Goal: Task Accomplishment & Management: Use online tool/utility

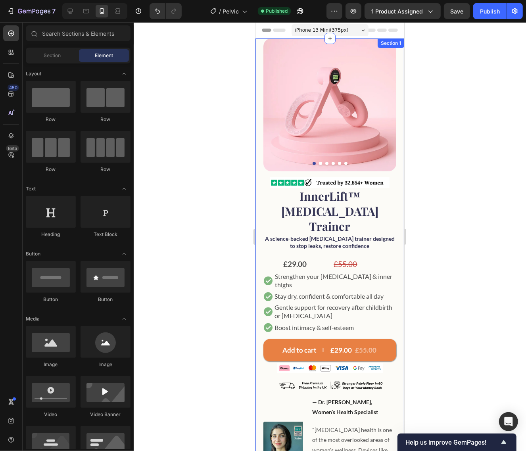
click at [257, 166] on div "Product Images Image InnerLift™ [MEDICAL_DATA] Trainer Product Title A science-…" at bounding box center [329, 301] width 149 height 526
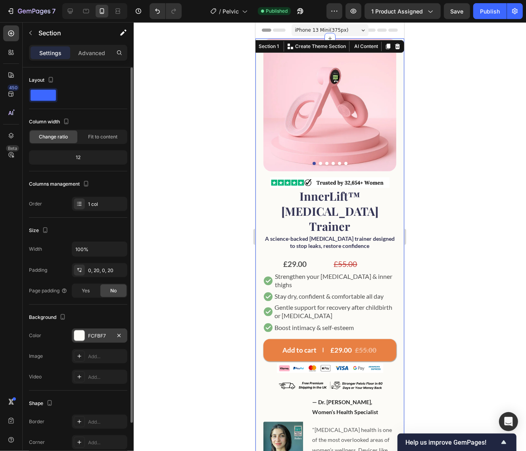
click at [98, 337] on div "FCFBF7" at bounding box center [99, 336] width 23 height 7
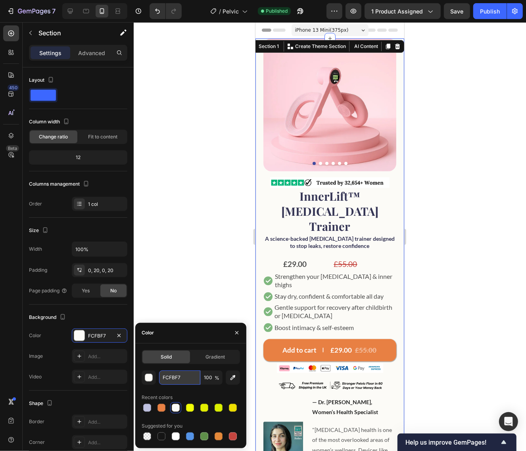
click at [173, 380] on input "FCFBF7" at bounding box center [179, 378] width 41 height 14
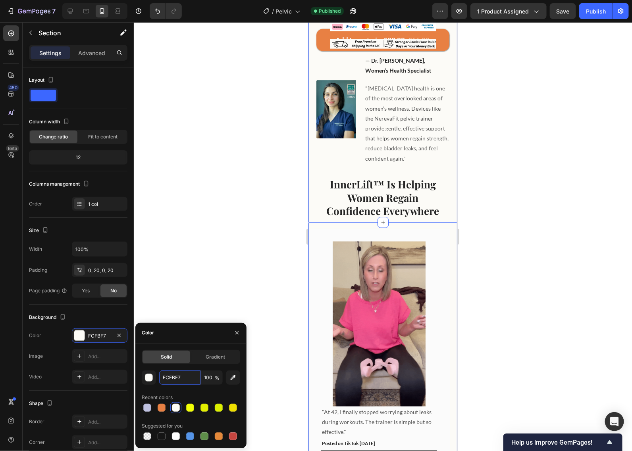
scroll to position [397, 0]
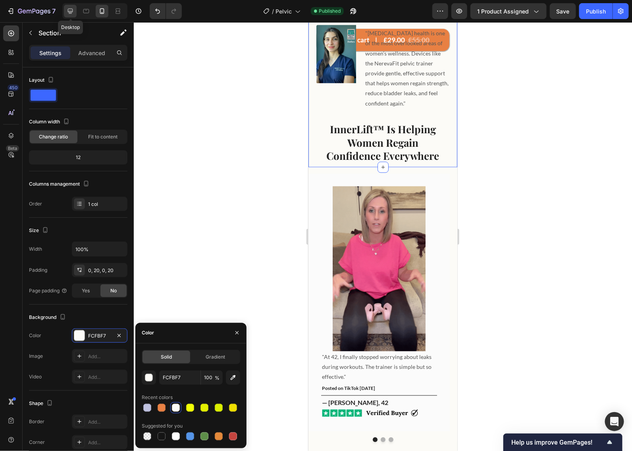
click at [67, 12] on icon at bounding box center [70, 11] width 8 height 8
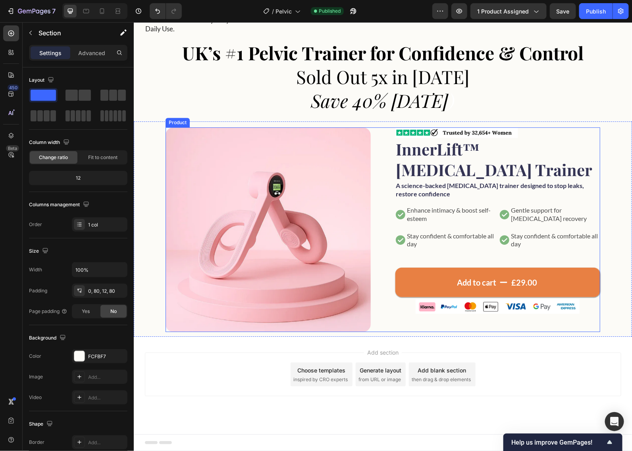
scroll to position [1043, 0]
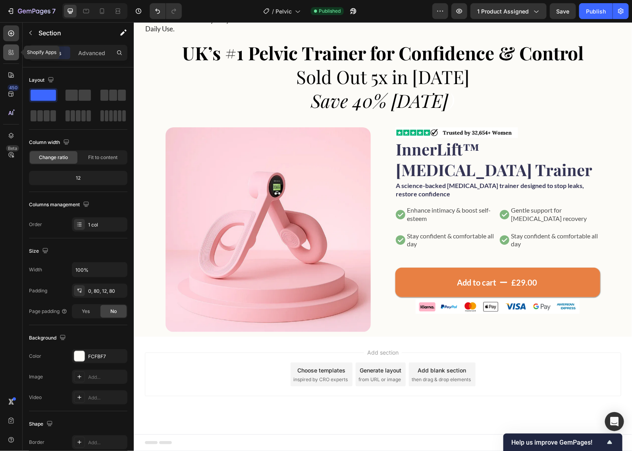
click at [12, 54] on icon at bounding box center [11, 52] width 8 height 8
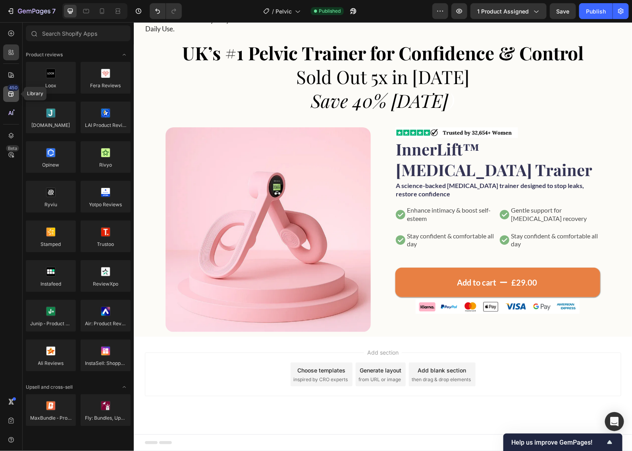
click at [13, 94] on icon at bounding box center [10, 94] width 5 height 5
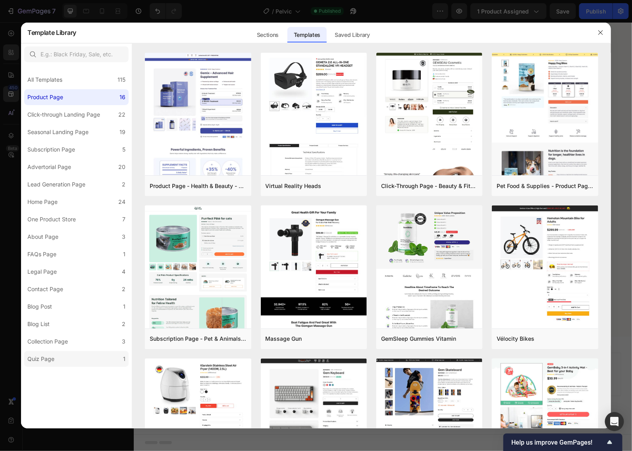
click at [67, 356] on label "Quiz Page 1" at bounding box center [76, 359] width 104 height 16
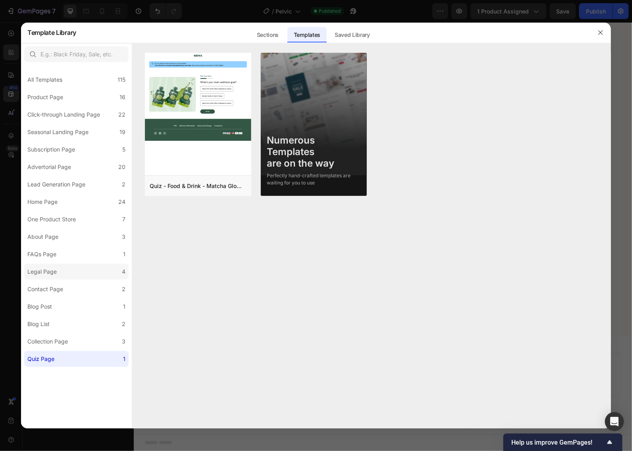
click at [90, 271] on label "Legal Page 4" at bounding box center [76, 272] width 104 height 16
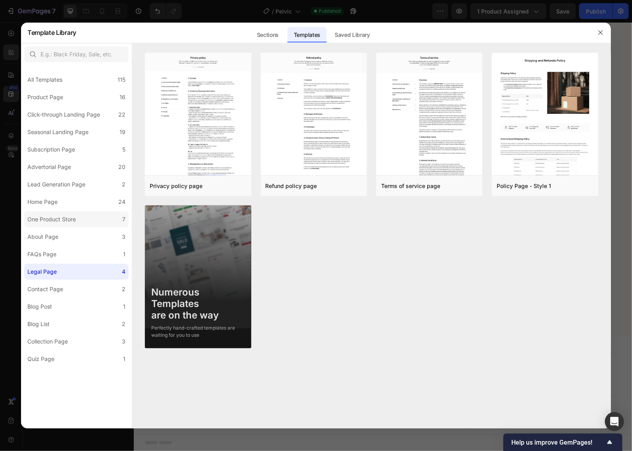
click at [94, 222] on label "One Product Store 7" at bounding box center [76, 220] width 104 height 16
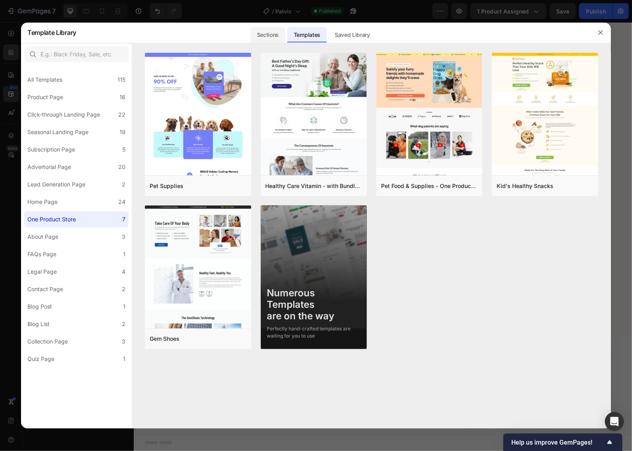
click at [274, 33] on div "Sections" at bounding box center [268, 35] width 35 height 16
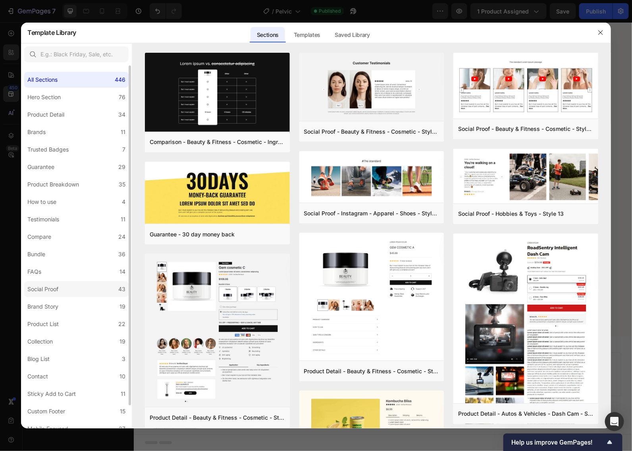
click at [73, 289] on label "Social Proof 43" at bounding box center [76, 289] width 104 height 16
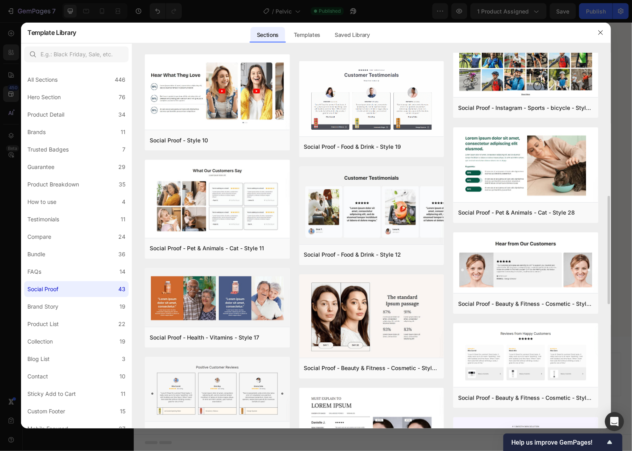
scroll to position [199, 0]
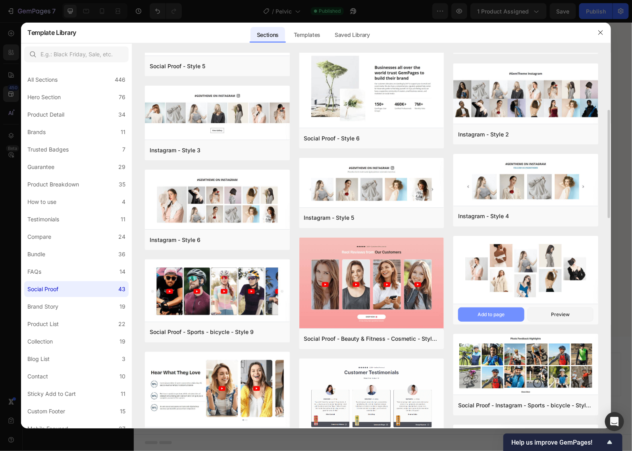
click at [497, 316] on div "Add to page" at bounding box center [491, 314] width 27 height 7
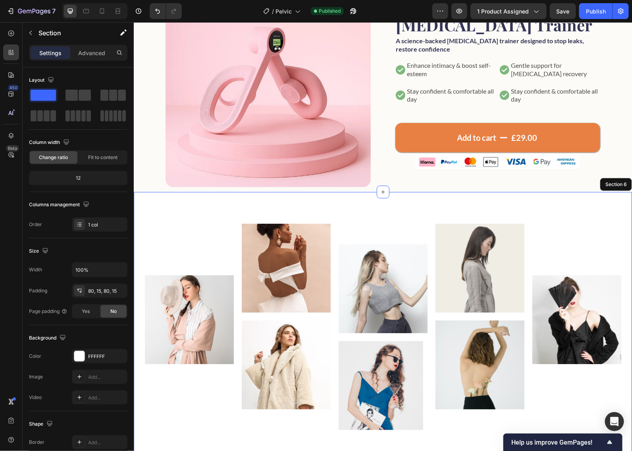
scroll to position [1158, 0]
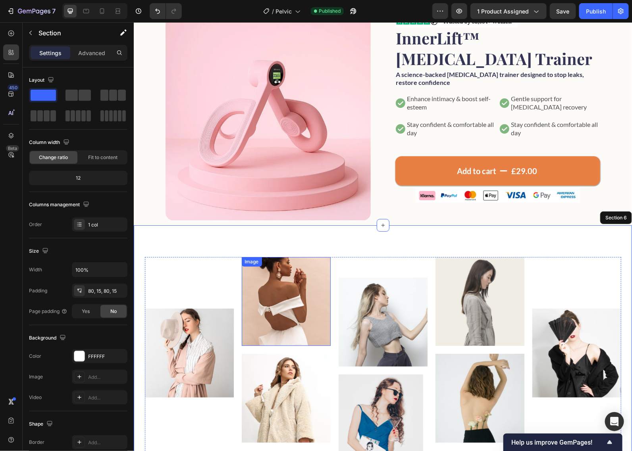
click at [320, 285] on img at bounding box center [285, 301] width 89 height 89
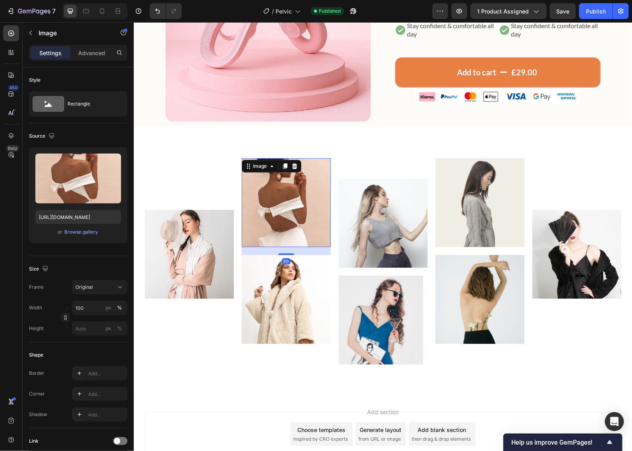
scroll to position [1257, 0]
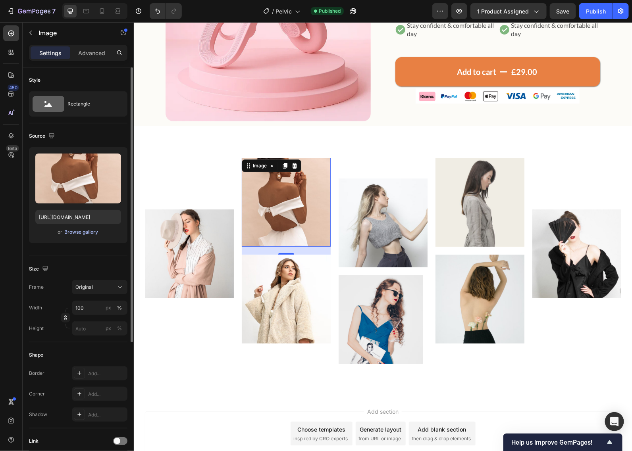
click at [82, 235] on div "Browse gallery" at bounding box center [82, 232] width 34 height 7
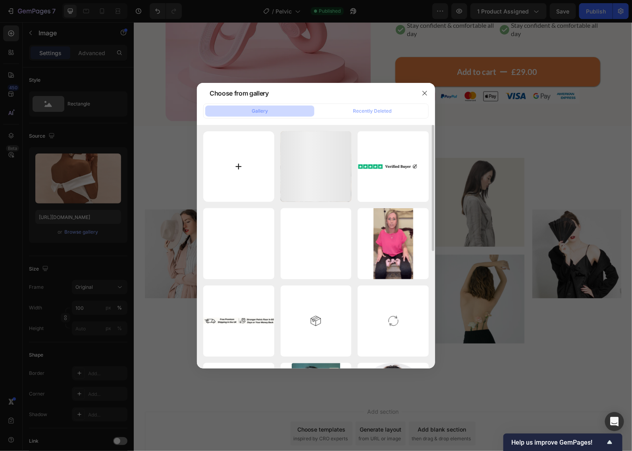
click at [243, 168] on input "file" at bounding box center [238, 166] width 71 height 71
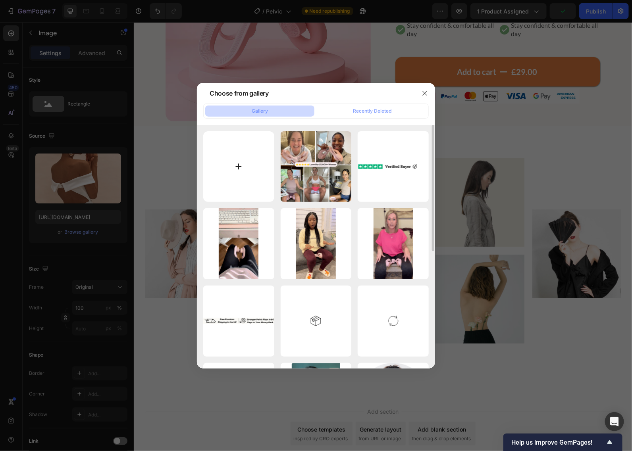
type input "C:\fakepath\imgi_7_504406156_18508672786057660_7029779983261359301_n.jpg"
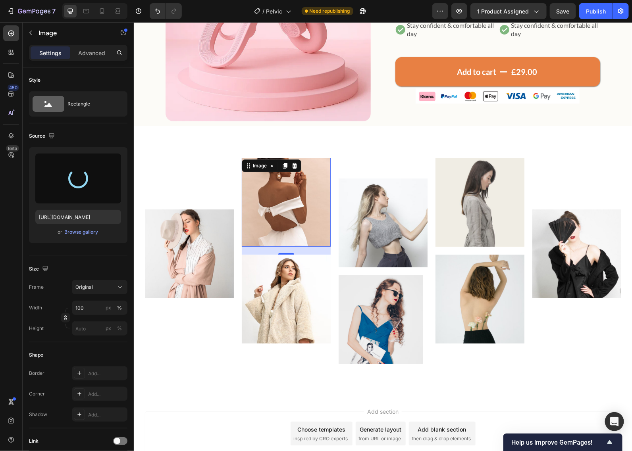
type input "[URL][DOMAIN_NAME]"
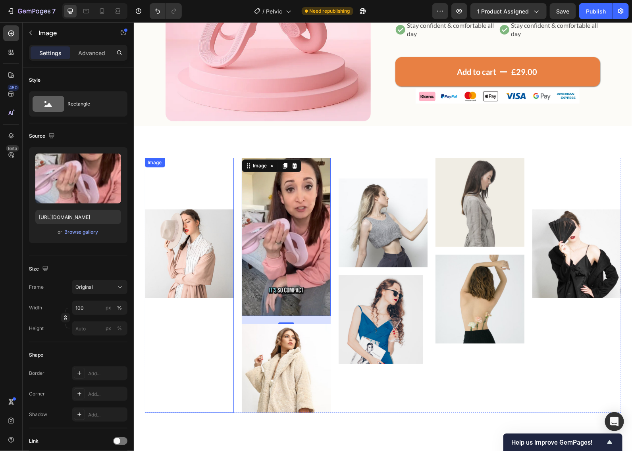
click at [168, 246] on img at bounding box center [189, 253] width 89 height 89
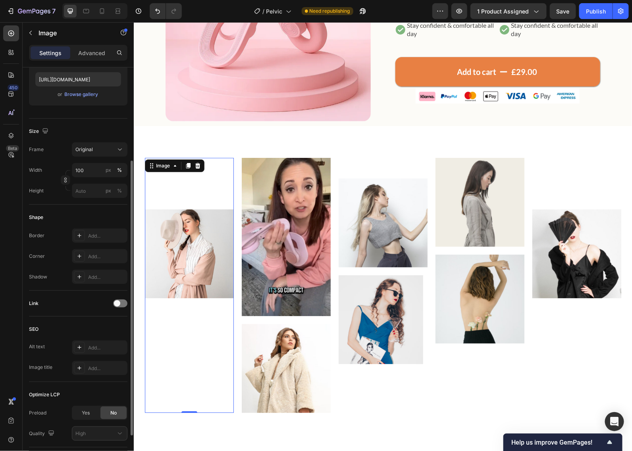
scroll to position [0, 0]
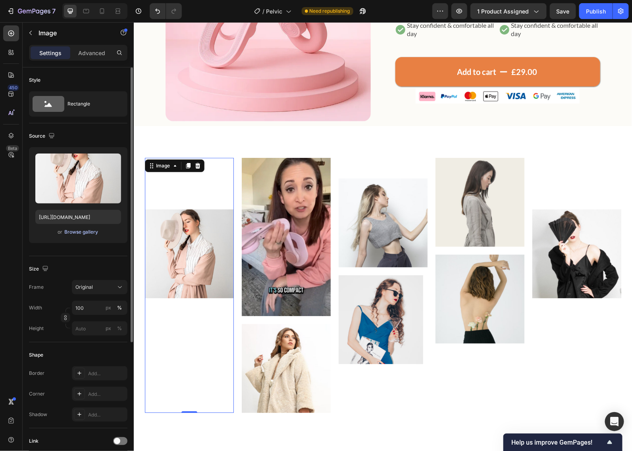
click at [90, 233] on div "Browse gallery" at bounding box center [82, 232] width 34 height 7
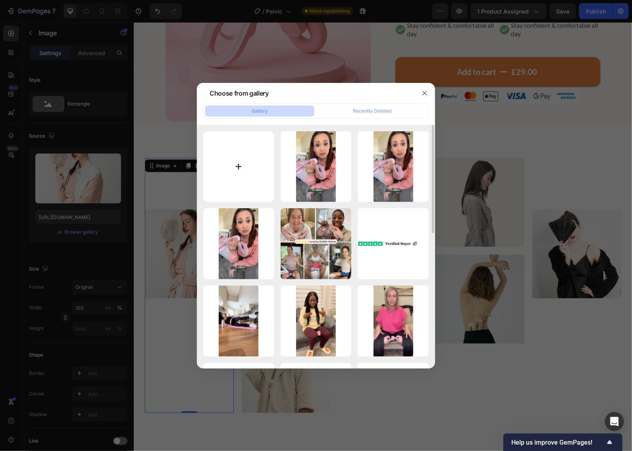
click at [239, 164] on input "file" at bounding box center [238, 166] width 71 height 71
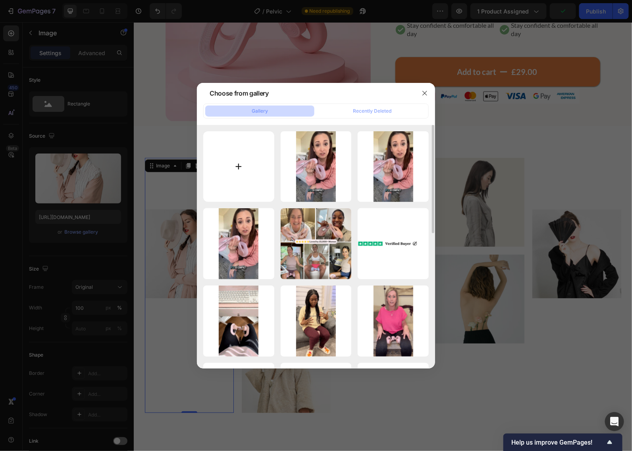
type input "C:\fakepath\imgi_116_1748074970__1748074772031-rv26__original.jpg"
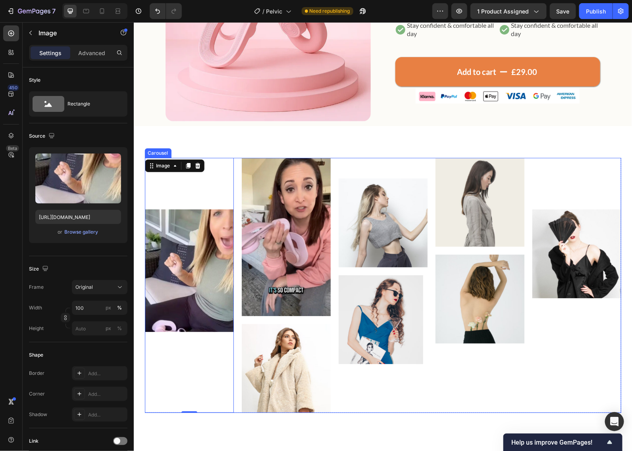
type input "[URL][DOMAIN_NAME]"
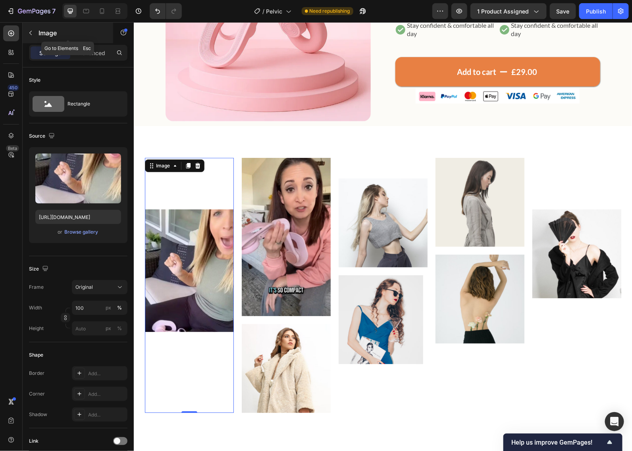
click at [33, 31] on icon "button" at bounding box center [30, 33] width 6 height 6
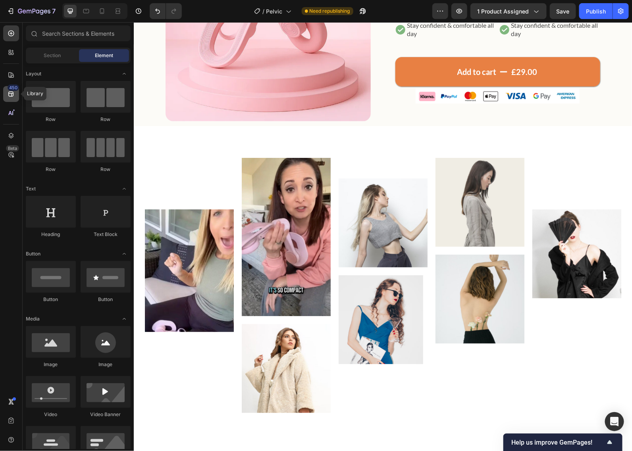
click at [7, 96] on icon at bounding box center [11, 94] width 8 height 8
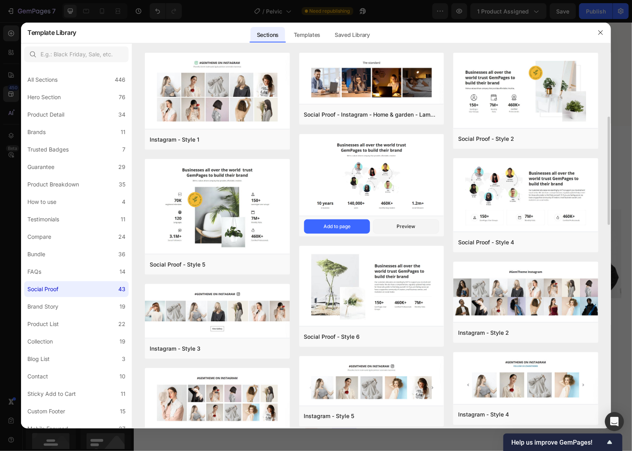
scroll to position [50, 0]
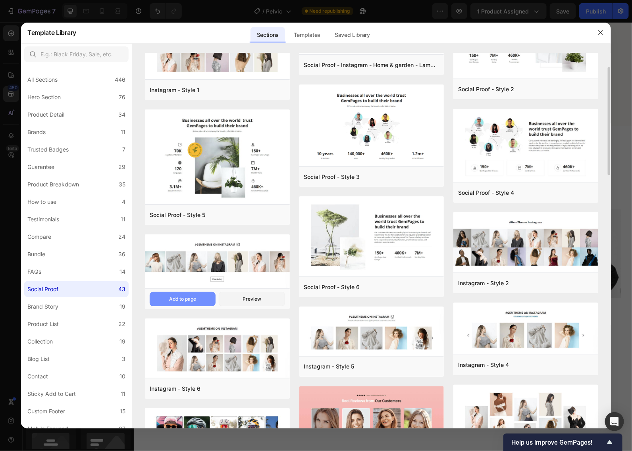
click at [175, 300] on div "Add to page" at bounding box center [182, 299] width 27 height 7
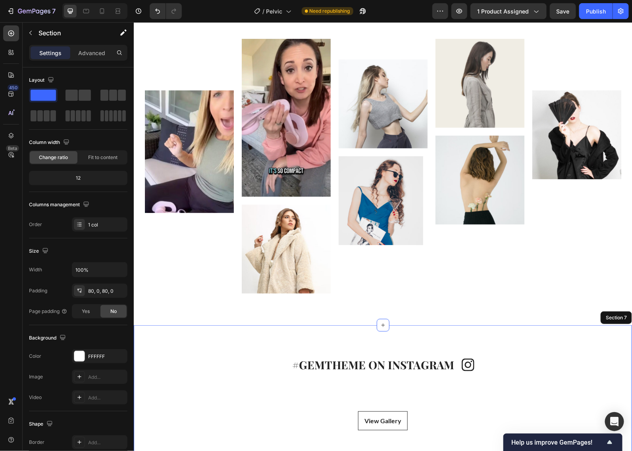
scroll to position [1350, 0]
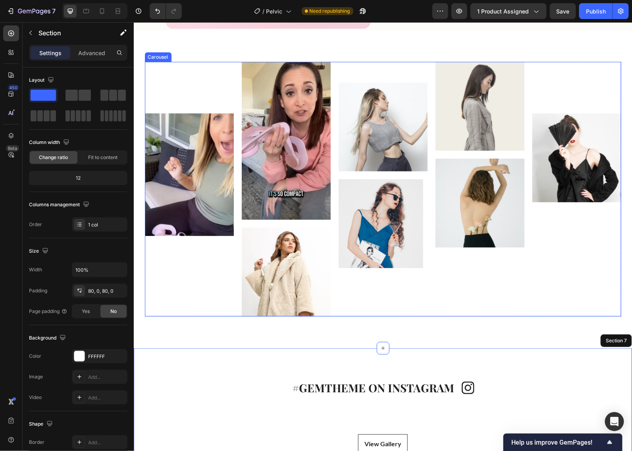
click at [526, 247] on div "Image" at bounding box center [576, 240] width 89 height 255
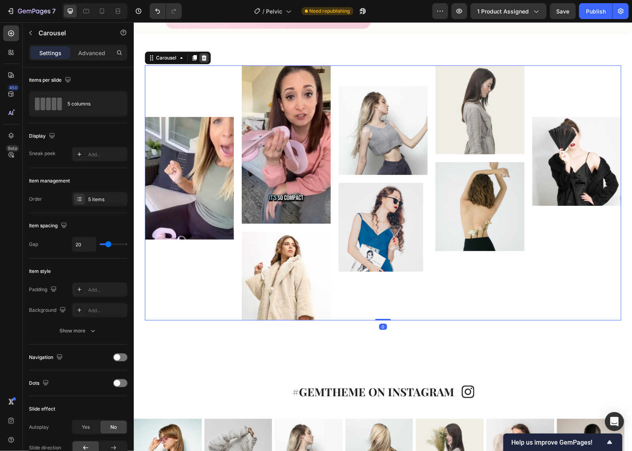
click at [202, 54] on icon at bounding box center [203, 57] width 6 height 6
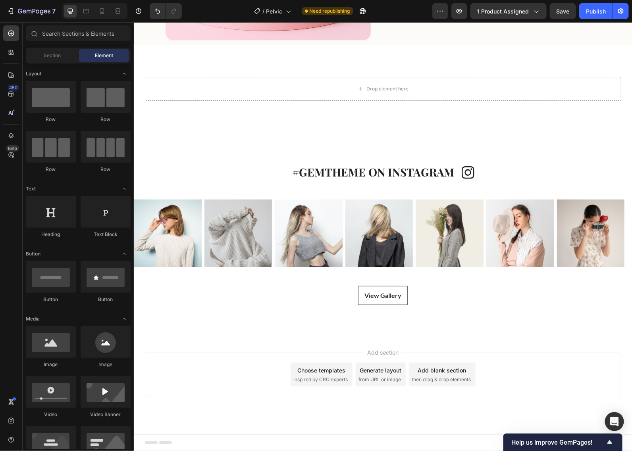
scroll to position [1335, 0]
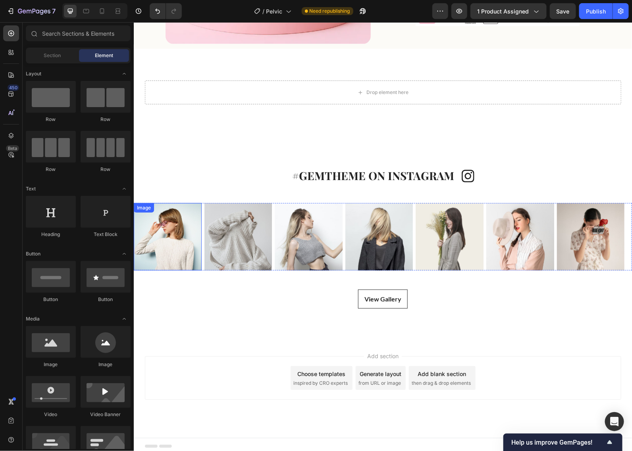
click at [177, 231] on img at bounding box center [167, 237] width 68 height 68
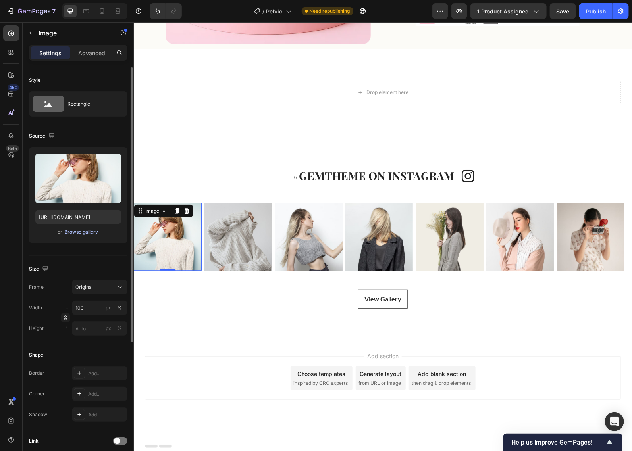
click at [88, 232] on div "Browse gallery" at bounding box center [82, 232] width 34 height 7
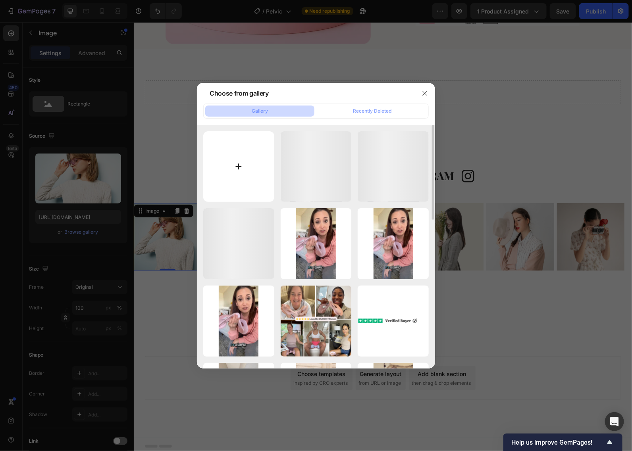
click at [229, 161] on input "file" at bounding box center [238, 166] width 71 height 71
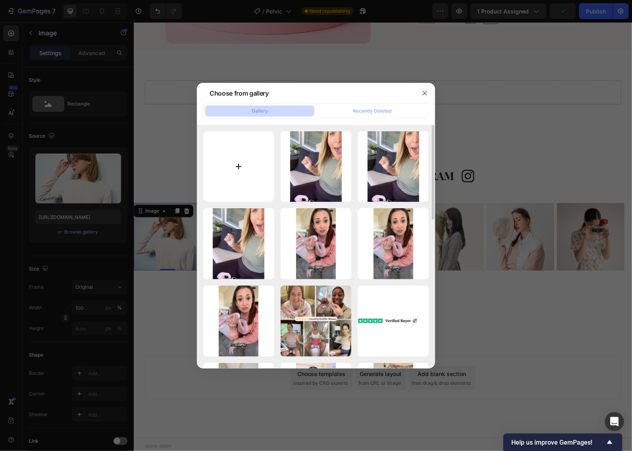
type input "C:\fakepath\imgi_6_505747739_18510098995057660_4681693474850020713_n.jpg"
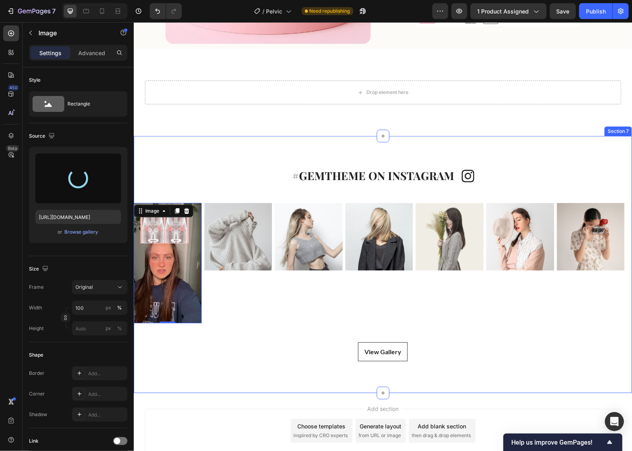
type input "[URL][DOMAIN_NAME]"
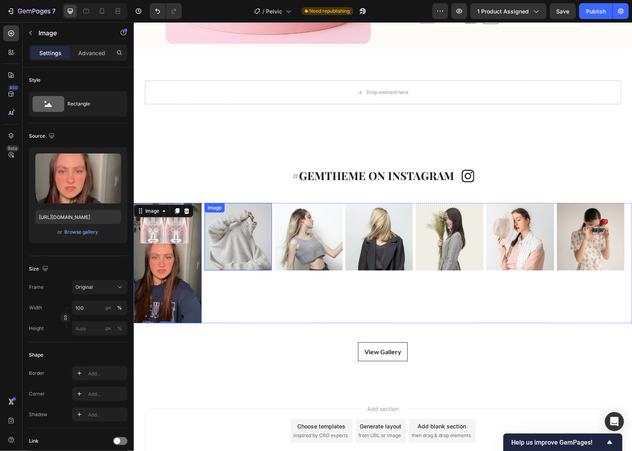
scroll to position [1350, 0]
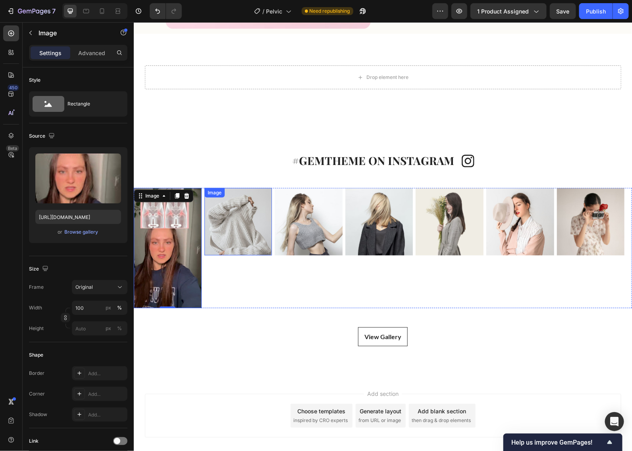
click at [241, 219] on img at bounding box center [238, 222] width 68 height 68
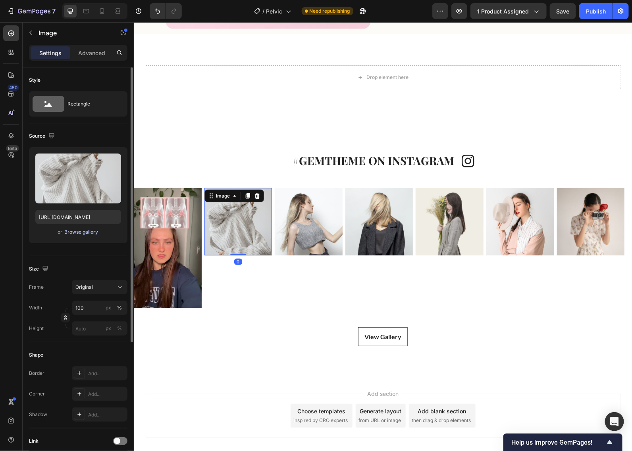
click at [79, 231] on div "Browse gallery" at bounding box center [82, 232] width 34 height 7
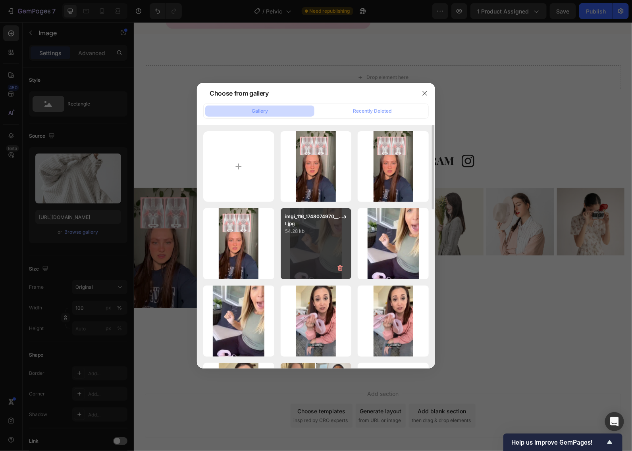
click at [306, 234] on p "54.28 kb" at bounding box center [316, 231] width 62 height 8
type input "[URL][DOMAIN_NAME]"
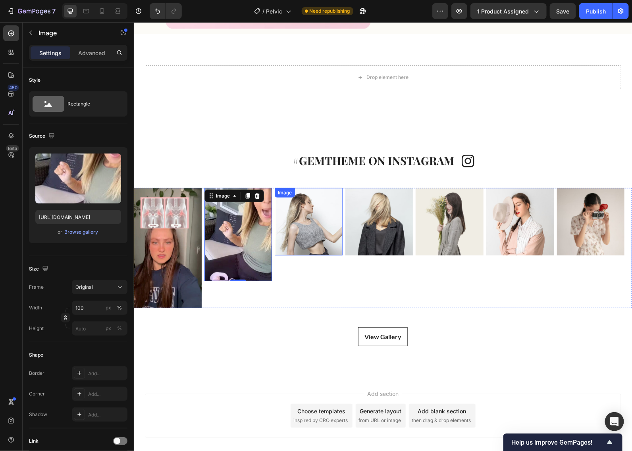
click at [310, 227] on img at bounding box center [308, 222] width 68 height 68
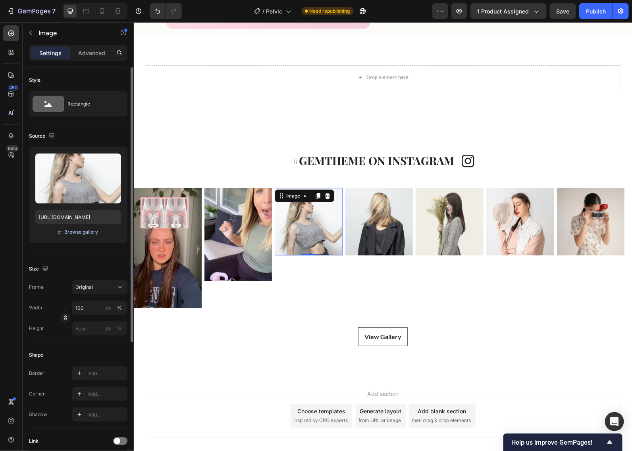
click at [68, 232] on div "Browse gallery" at bounding box center [82, 232] width 34 height 7
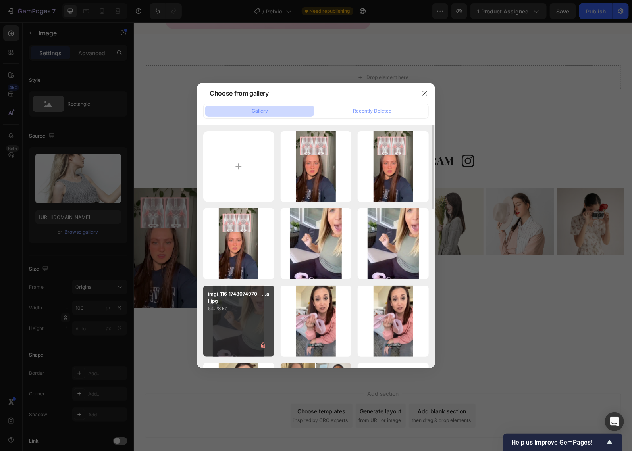
scroll to position [149, 0]
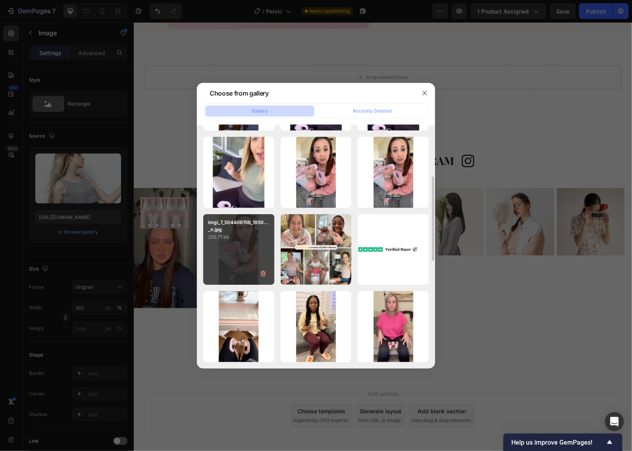
click at [247, 241] on p "255.71 kb" at bounding box center [239, 237] width 62 height 8
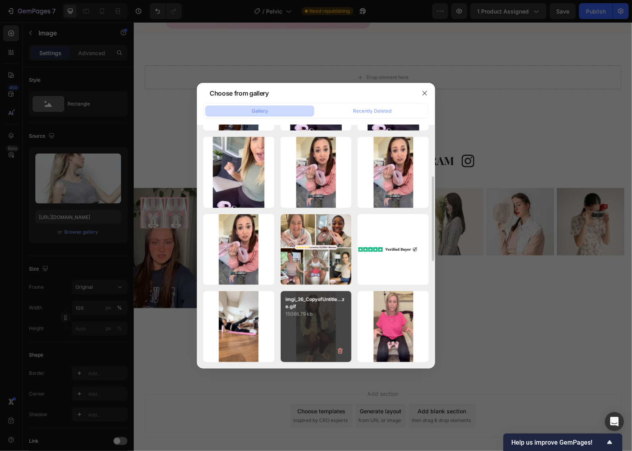
type input "[URL][DOMAIN_NAME]"
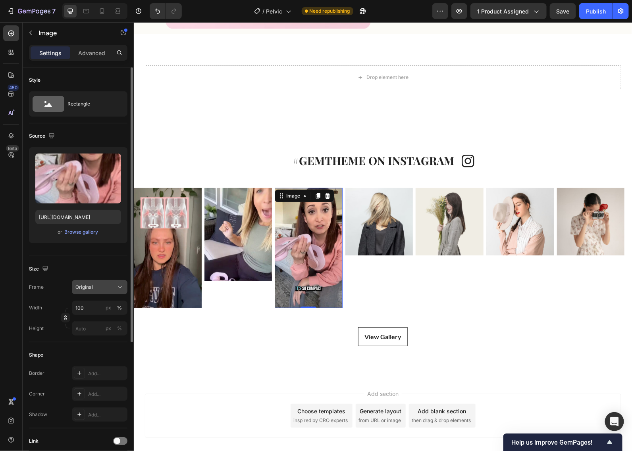
click at [84, 289] on span "Original" at bounding box center [83, 287] width 17 height 7
click at [96, 315] on div "Vertical" at bounding box center [93, 321] width 64 height 15
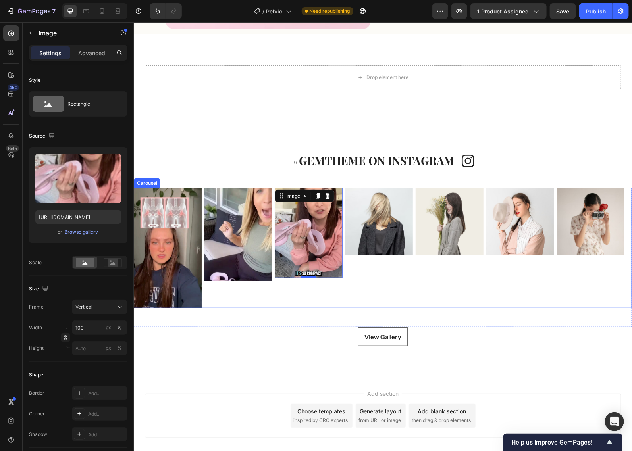
click at [203, 247] on div "Image Image Image 0 Image Image Image Image" at bounding box center [382, 248] width 498 height 120
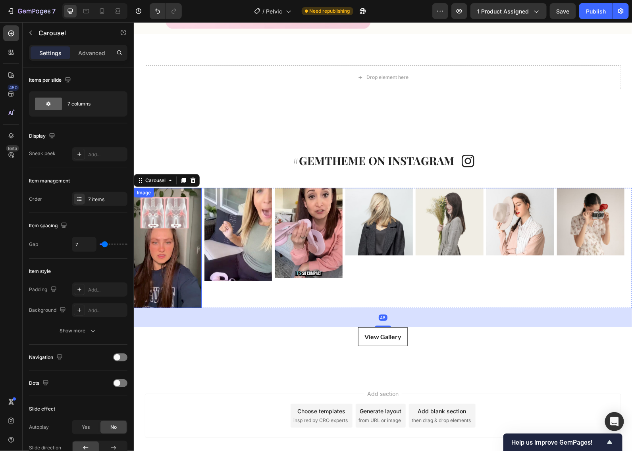
click at [171, 246] on img at bounding box center [167, 248] width 68 height 120
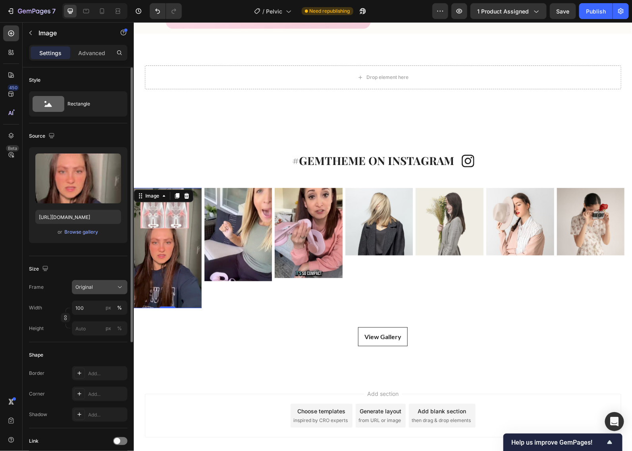
click at [97, 295] on button "Original" at bounding box center [100, 287] width 56 height 14
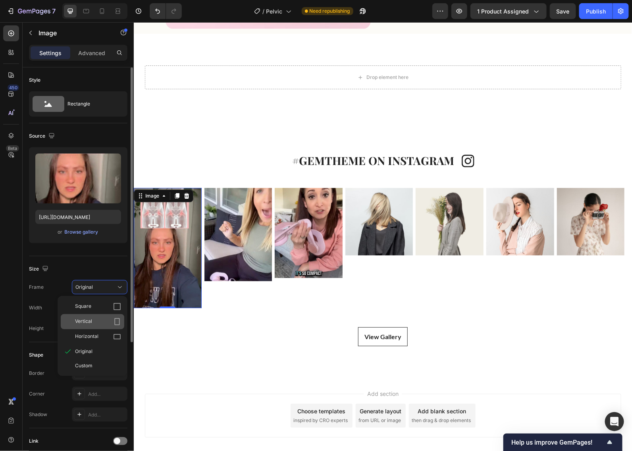
click at [102, 323] on div "Vertical" at bounding box center [98, 322] width 46 height 8
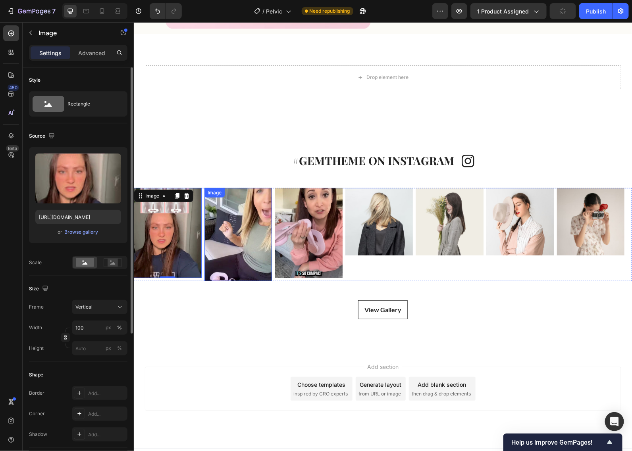
click at [224, 266] on img at bounding box center [238, 234] width 68 height 93
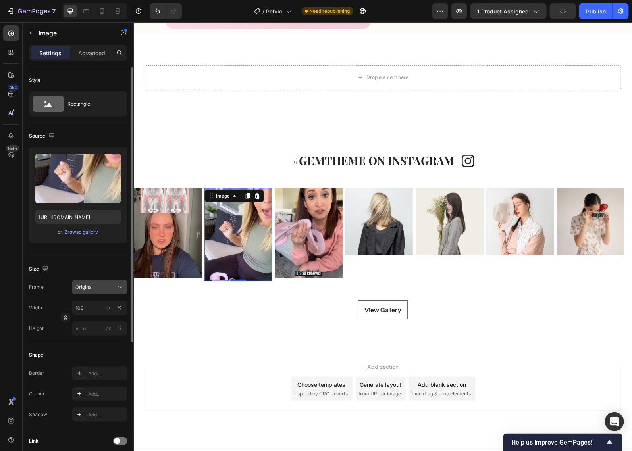
click at [91, 288] on span "Original" at bounding box center [83, 287] width 17 height 7
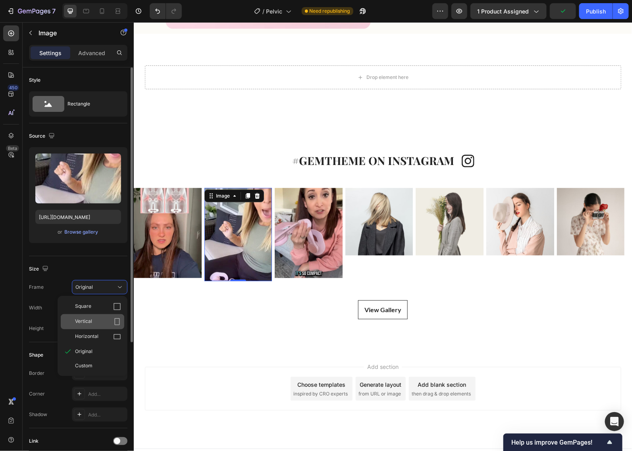
click at [102, 326] on div "Vertical" at bounding box center [98, 322] width 46 height 8
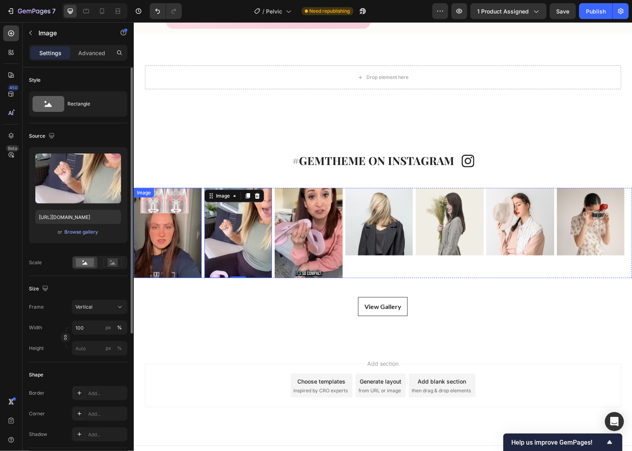
click at [181, 231] on img at bounding box center [167, 233] width 68 height 90
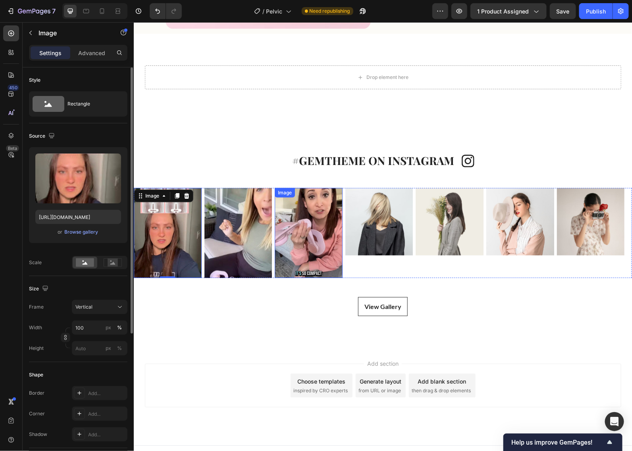
click at [397, 201] on img at bounding box center [379, 222] width 68 height 68
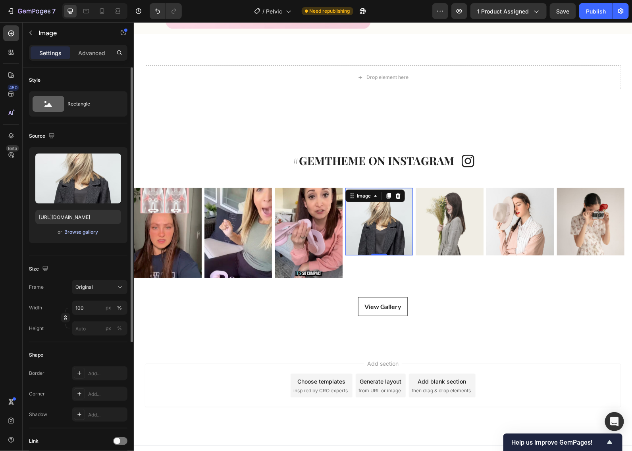
click at [81, 233] on div "Browse gallery" at bounding box center [82, 232] width 34 height 7
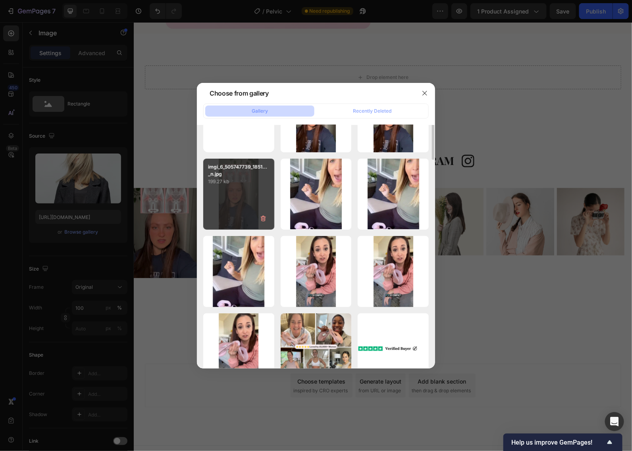
scroll to position [0, 0]
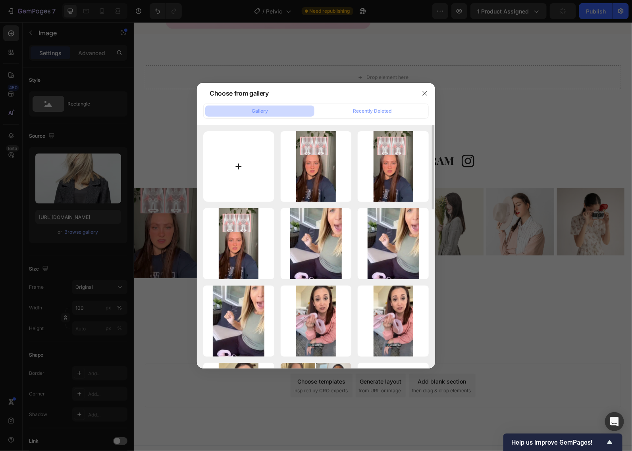
click at [248, 177] on input "file" at bounding box center [238, 166] width 71 height 71
type input "C:\fakepath\imgi_4_518477386_18515899765057660_91065704228848206_n.jpg"
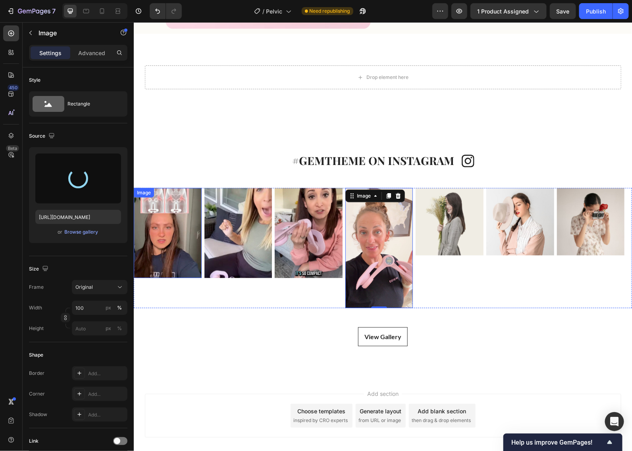
type input "[URL][DOMAIN_NAME]"
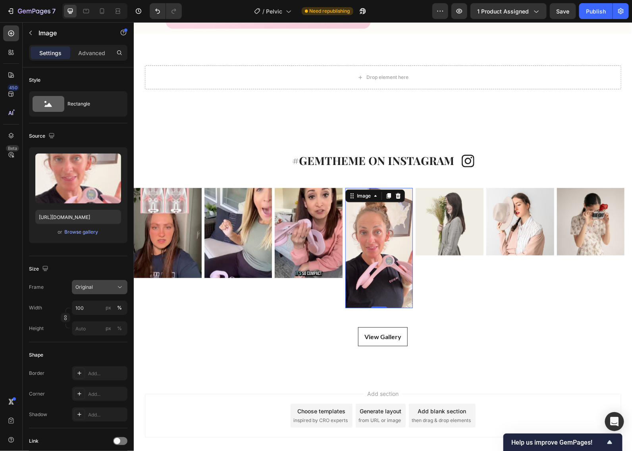
click at [90, 282] on button "Original" at bounding box center [100, 287] width 56 height 14
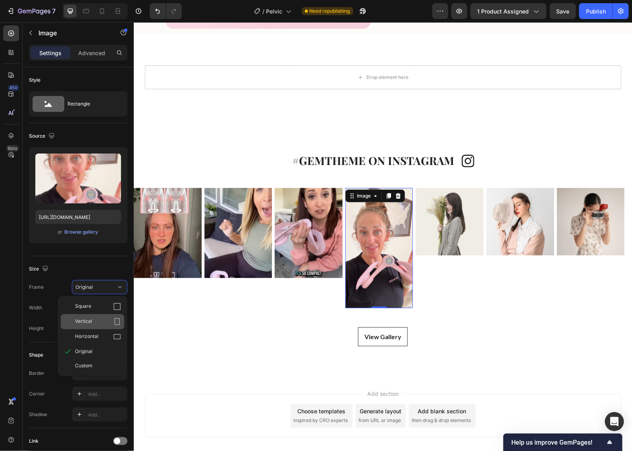
click at [114, 318] on div "Vertical" at bounding box center [93, 321] width 64 height 15
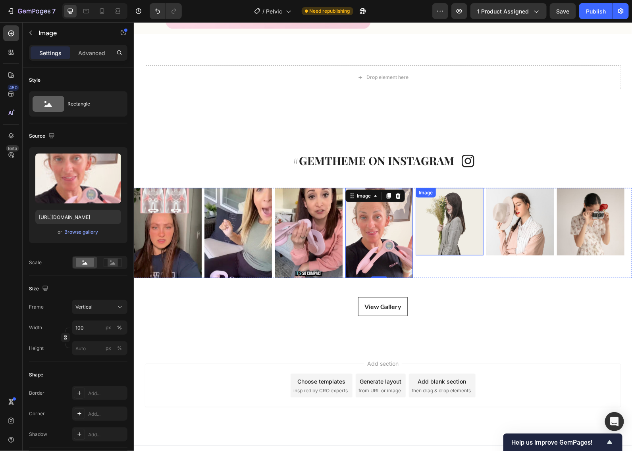
click at [452, 221] on img at bounding box center [449, 222] width 68 height 68
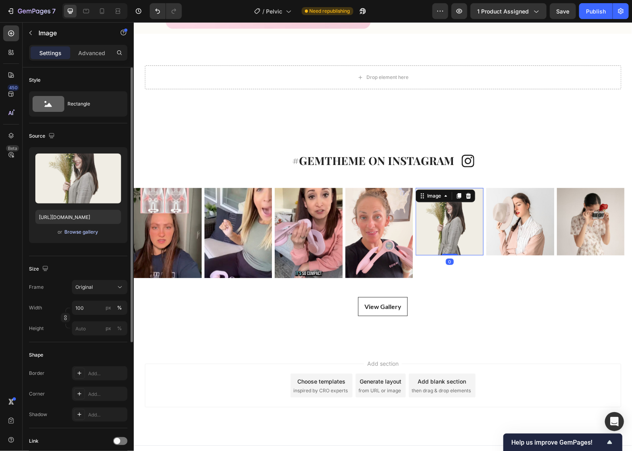
click at [84, 233] on div "Browse gallery" at bounding box center [82, 232] width 34 height 7
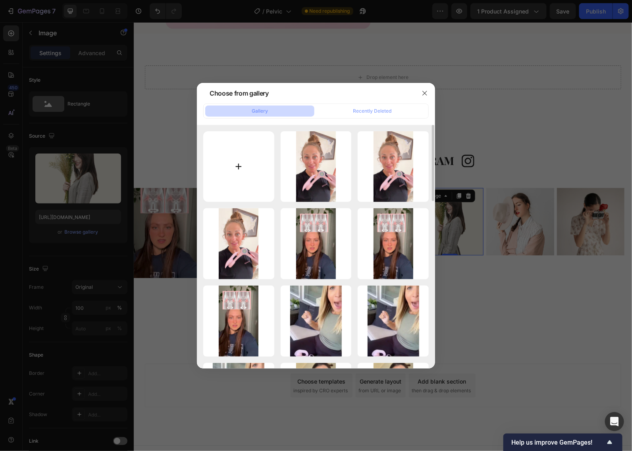
click at [239, 168] on input "file" at bounding box center [238, 166] width 71 height 71
type input "C:\fakepath\imgi_12_500754352_18506061430057660_2272556587353070965_n.jpg"
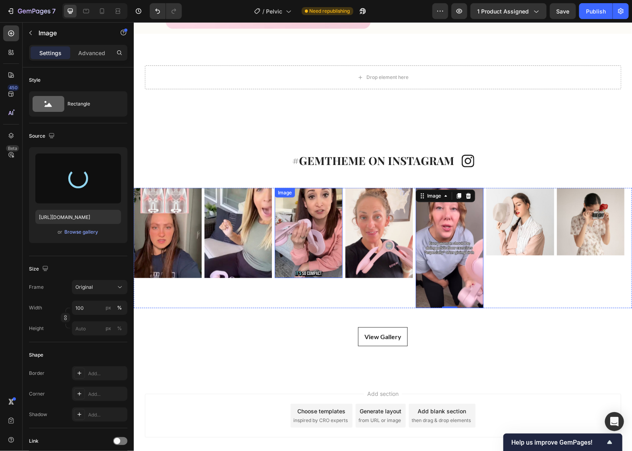
type input "[URL][DOMAIN_NAME]"
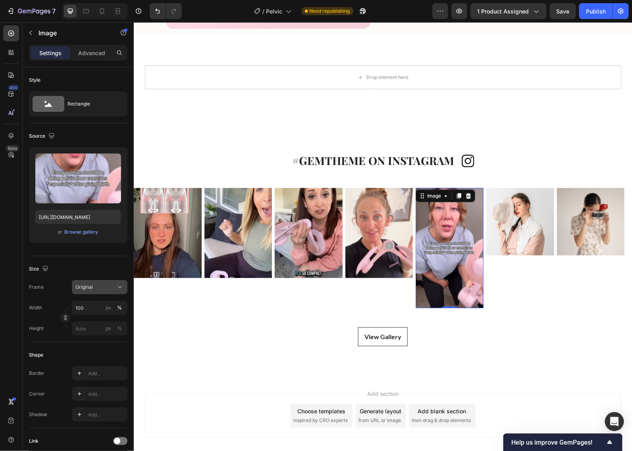
click at [89, 287] on span "Original" at bounding box center [83, 287] width 17 height 7
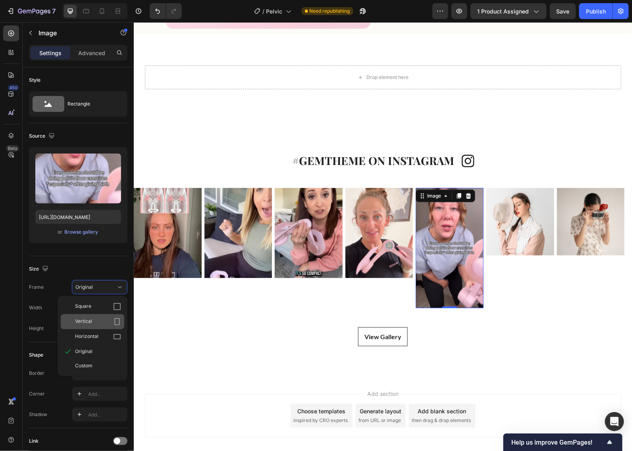
drag, startPoint x: 104, startPoint y: 322, endPoint x: 52, endPoint y: 272, distance: 71.6
click at [104, 322] on div "Vertical" at bounding box center [98, 322] width 46 height 8
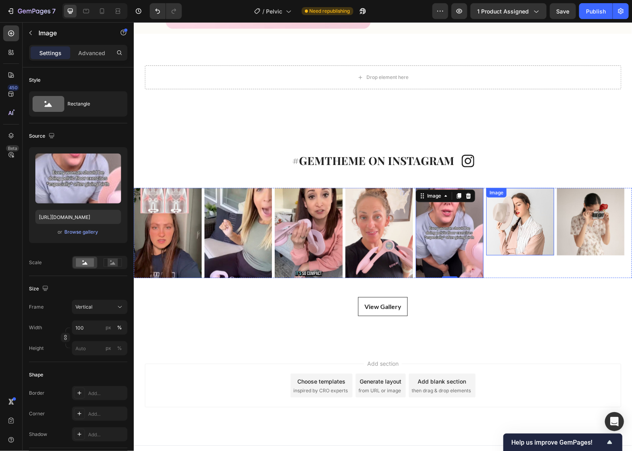
click at [507, 222] on img at bounding box center [520, 222] width 68 height 68
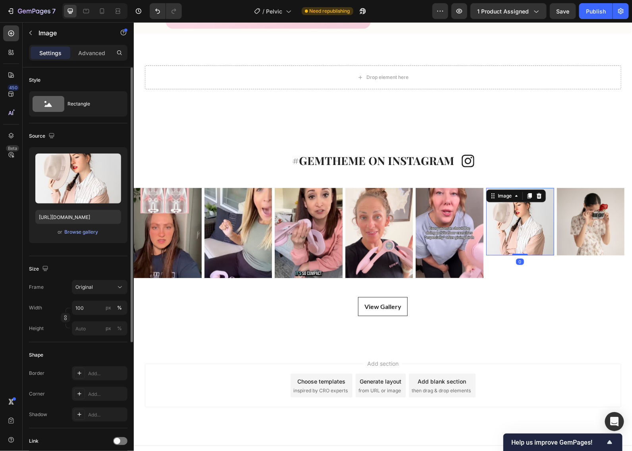
click at [61, 233] on span "or" at bounding box center [60, 232] width 5 height 10
click at [79, 233] on div "Browse gallery" at bounding box center [82, 232] width 34 height 7
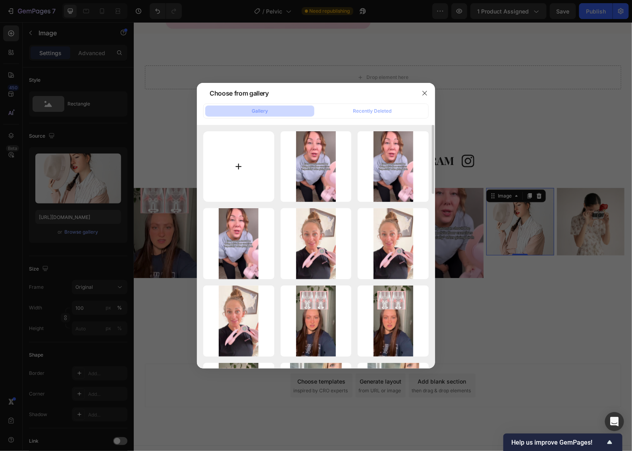
click at [241, 167] on input "file" at bounding box center [238, 166] width 71 height 71
type input "C:\fakepath\imgi_3_553182631_18530781214057660_324259481980943069_n.jpg"
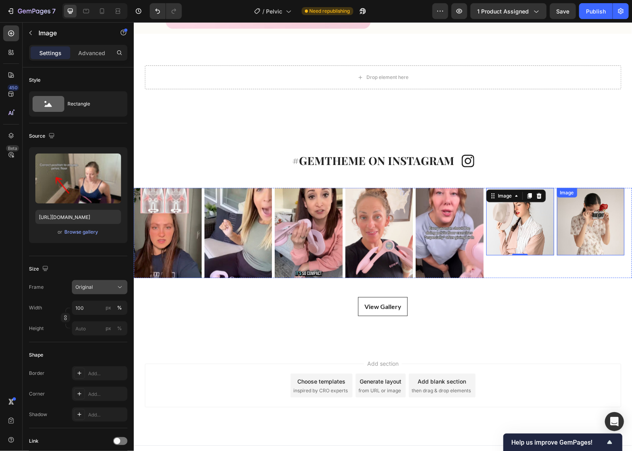
type input "[URL][DOMAIN_NAME]"
click at [106, 284] on div "Original" at bounding box center [94, 287] width 39 height 7
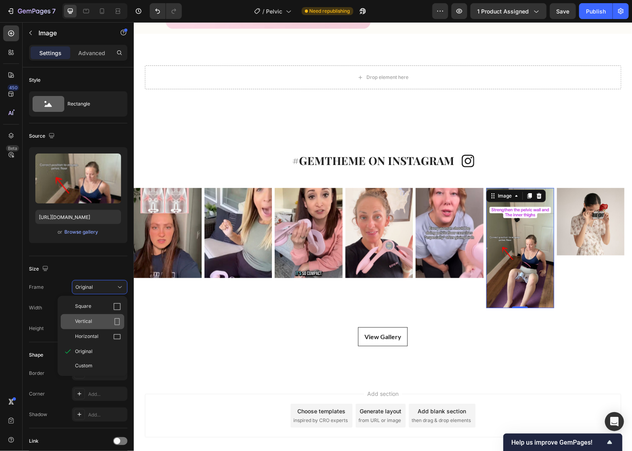
click at [102, 320] on div "Vertical" at bounding box center [98, 322] width 46 height 8
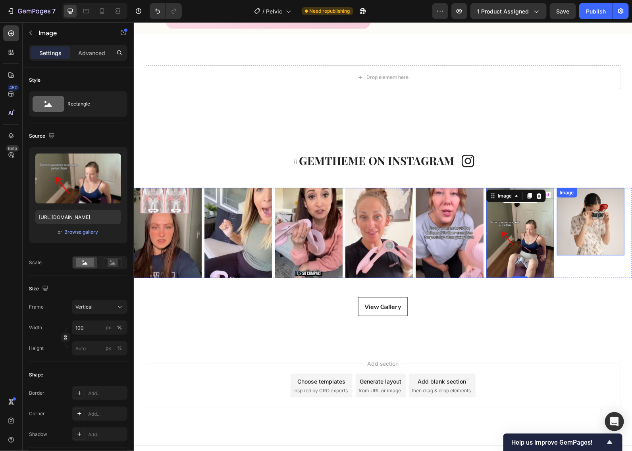
click at [526, 222] on img at bounding box center [591, 222] width 68 height 68
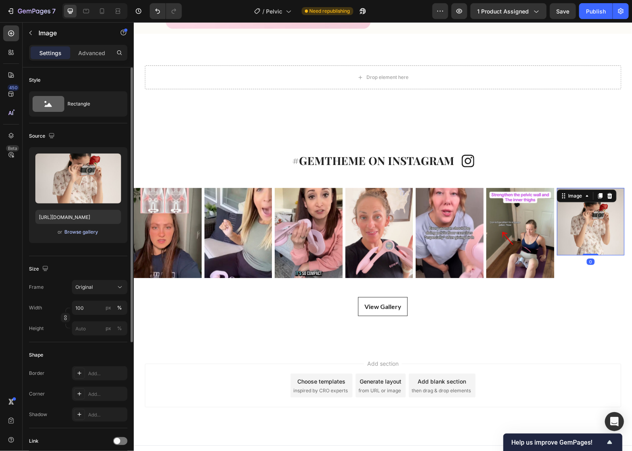
click at [91, 235] on div "Browse gallery" at bounding box center [82, 232] width 34 height 7
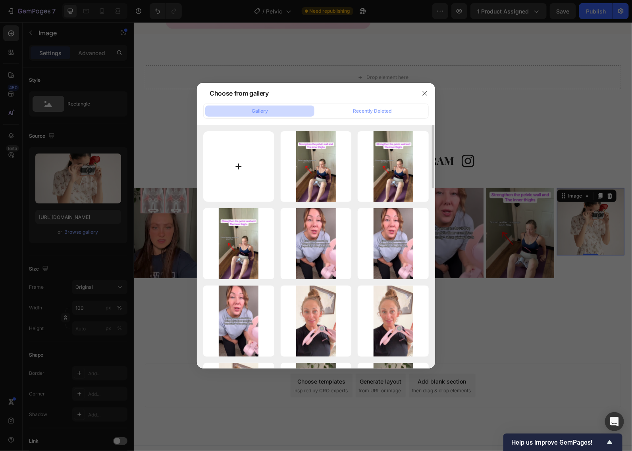
click at [254, 172] on input "file" at bounding box center [238, 166] width 71 height 71
type input "C:\fakepath\imgi_2_514966988_18513339097057660_8582184494024435863_n.jpg"
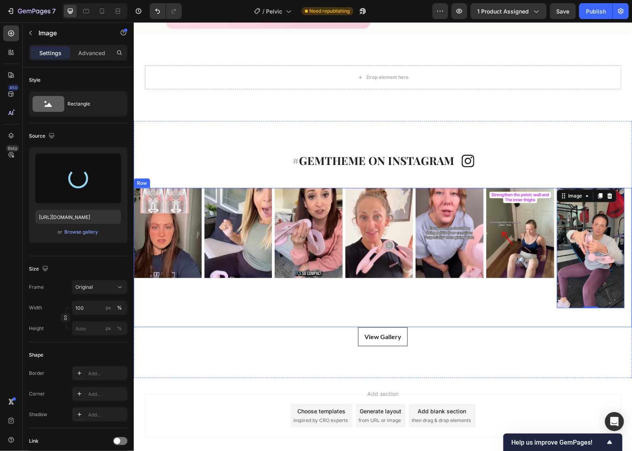
type input "[URL][DOMAIN_NAME]"
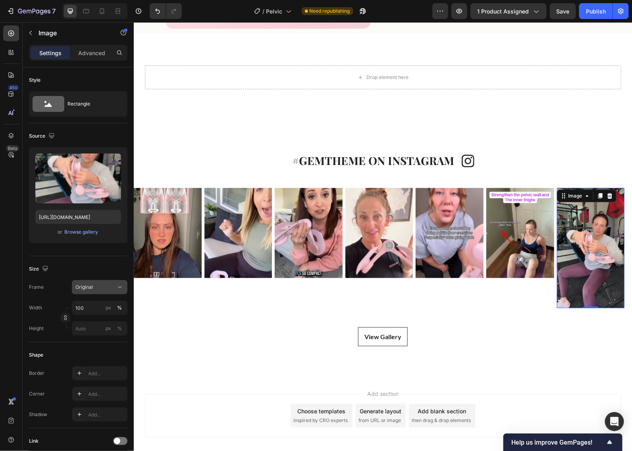
click at [90, 285] on span "Original" at bounding box center [83, 287] width 17 height 7
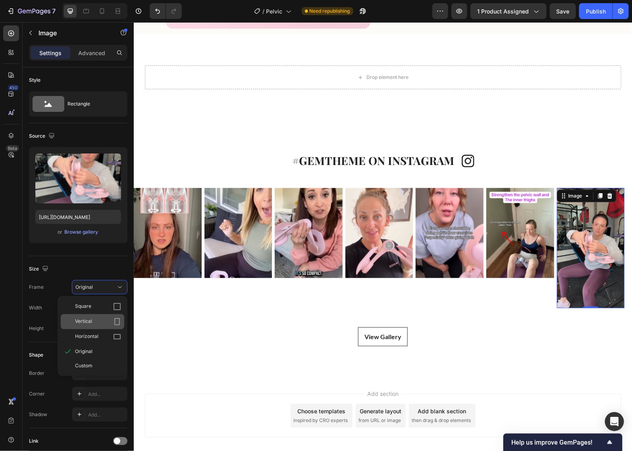
click at [100, 320] on div "Vertical" at bounding box center [98, 322] width 46 height 8
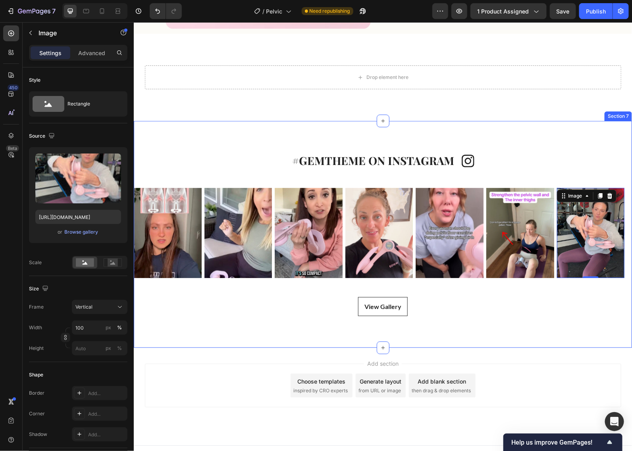
click at [526, 137] on div "#GEMTHEME ON INSTAGRAM Heading Icon Row Icon #GEMTHEME ON INSTAGRAM Heading Row…" at bounding box center [382, 234] width 498 height 227
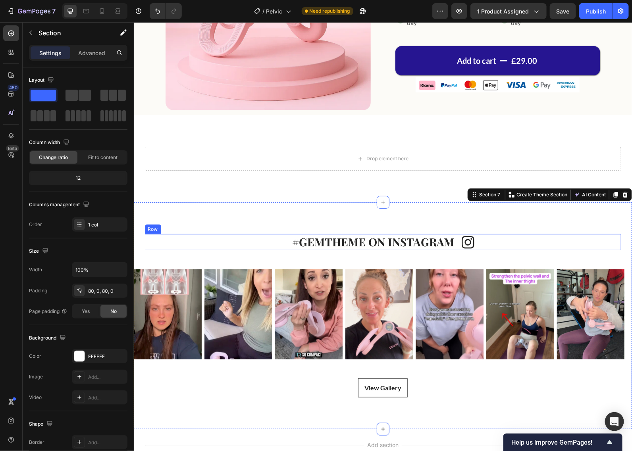
scroll to position [1151, 0]
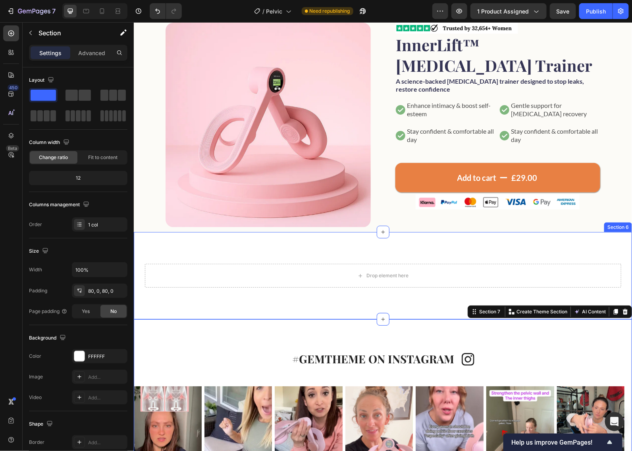
click at [412, 258] on div "Drop element here Row Section 6" at bounding box center [382, 275] width 498 height 87
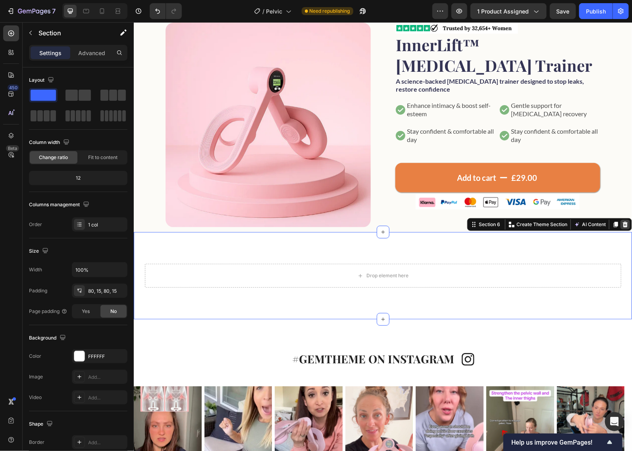
click at [526, 222] on icon at bounding box center [625, 225] width 5 height 6
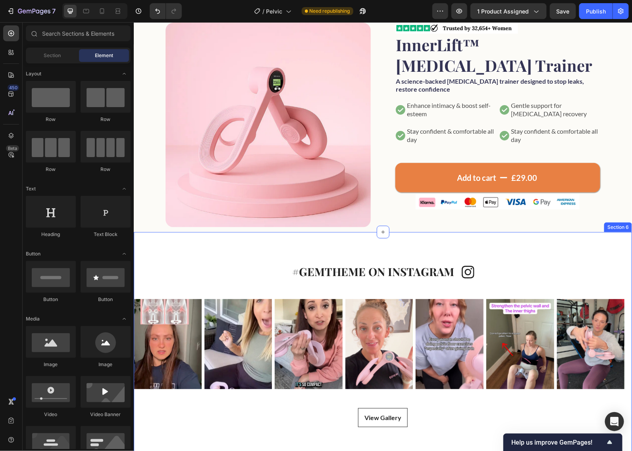
click at [205, 259] on div "#GEMTHEME ON INSTAGRAM Heading Icon Row Icon #GEMTHEME ON INSTAGRAM Heading Row…" at bounding box center [382, 345] width 498 height 227
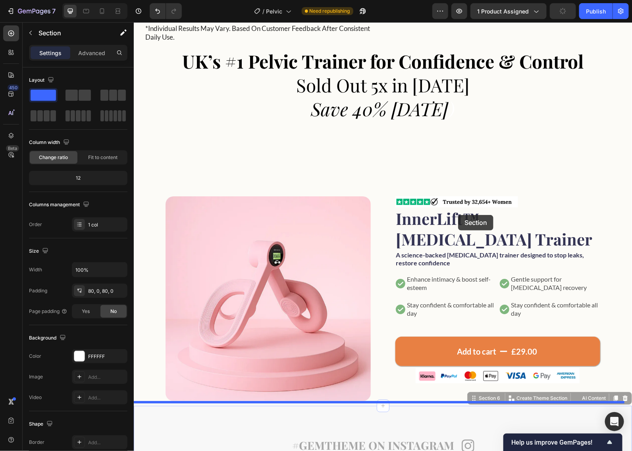
scroll to position [903, 0]
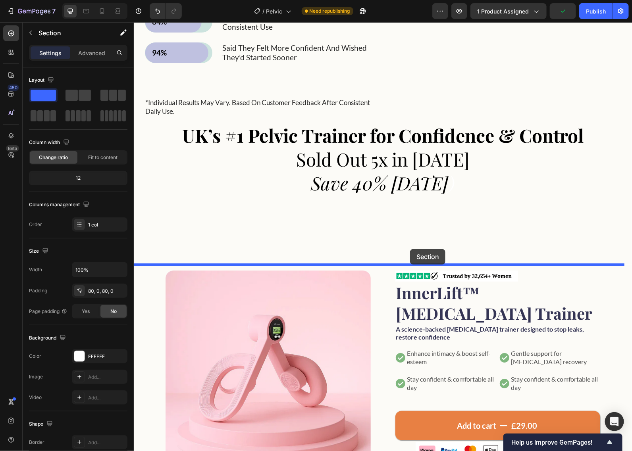
drag, startPoint x: 461, startPoint y: 221, endPoint x: 410, endPoint y: 249, distance: 58.5
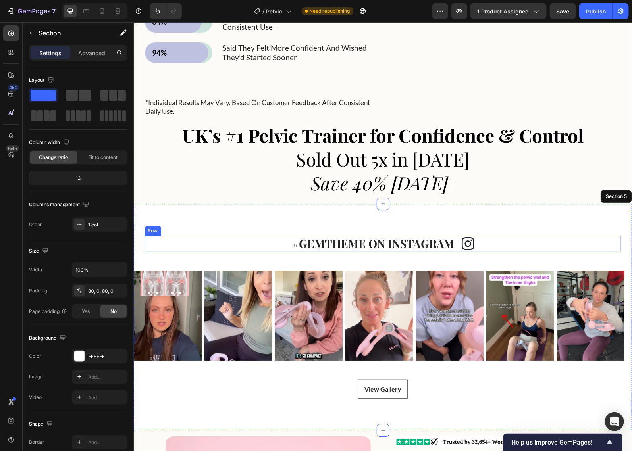
click at [272, 251] on div "#GEMTHEME ON INSTAGRAM Heading Icon Row" at bounding box center [383, 243] width 476 height 16
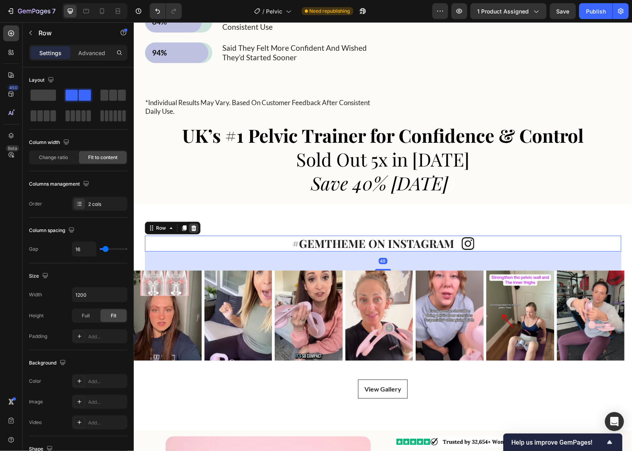
click at [193, 233] on div at bounding box center [194, 228] width 10 height 10
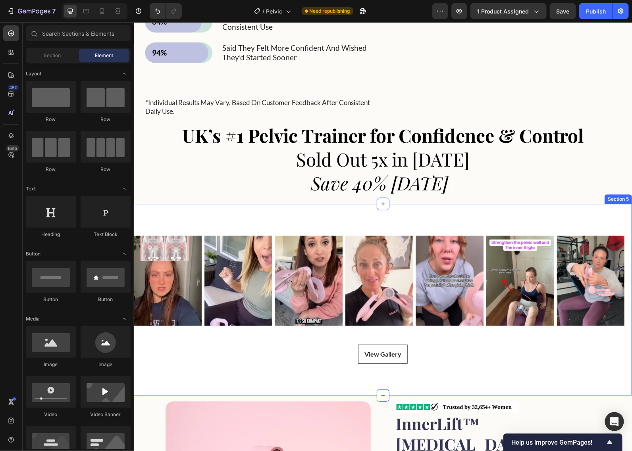
click at [210, 274] on div "Icon #GEMTHEME ON INSTAGRAM Heading Row Image Image Image Image Image Image Ima…" at bounding box center [382, 300] width 498 height 192
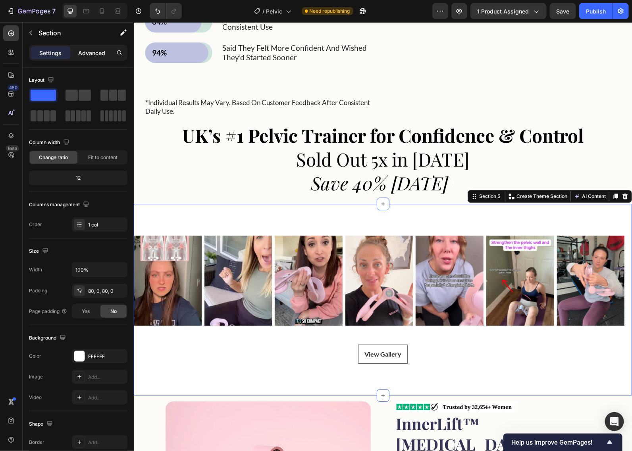
click at [90, 53] on p "Advanced" at bounding box center [91, 53] width 27 height 8
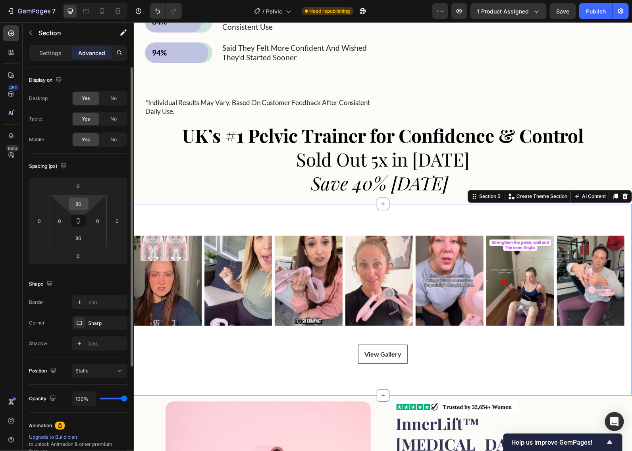
click at [79, 205] on input "80" at bounding box center [79, 204] width 16 height 12
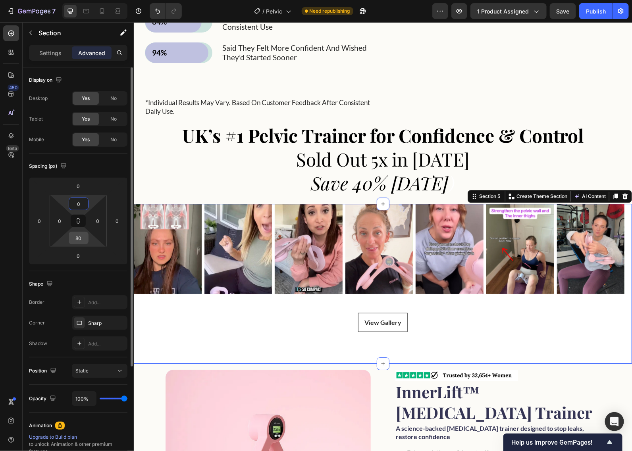
type input "0"
click at [86, 241] on input "80" at bounding box center [79, 238] width 16 height 12
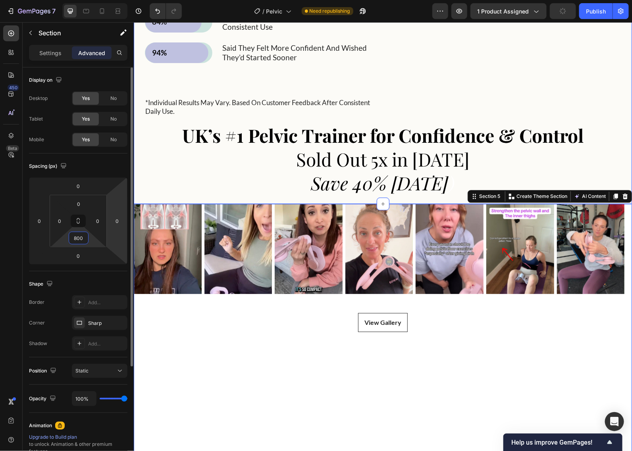
type input "0"
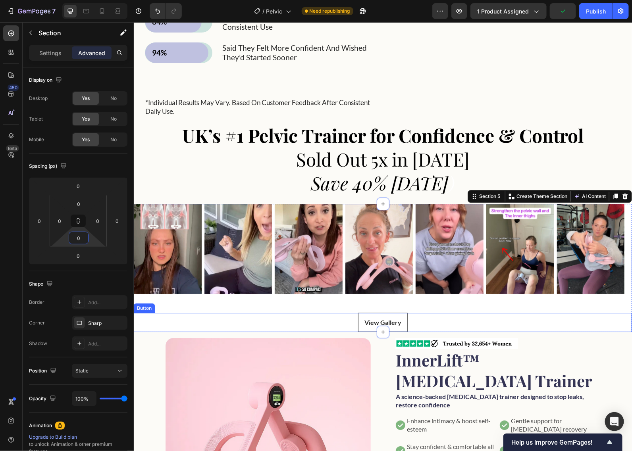
click at [348, 332] on div "View Gallery Button" at bounding box center [382, 322] width 498 height 19
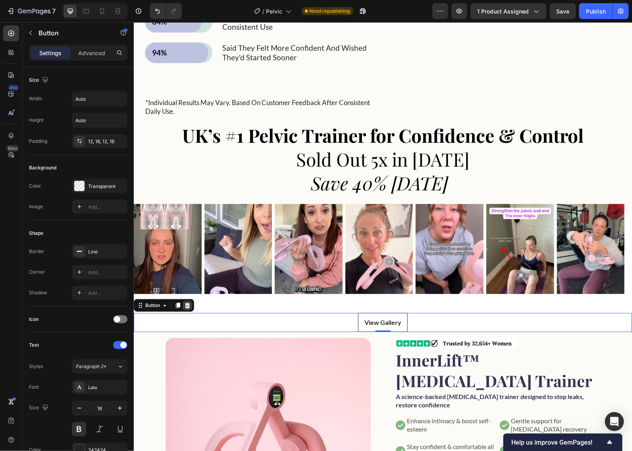
click at [191, 310] on div at bounding box center [187, 306] width 10 height 10
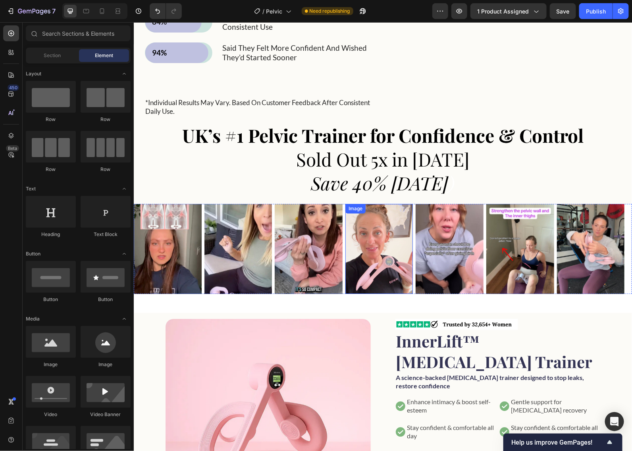
scroll to position [953, 0]
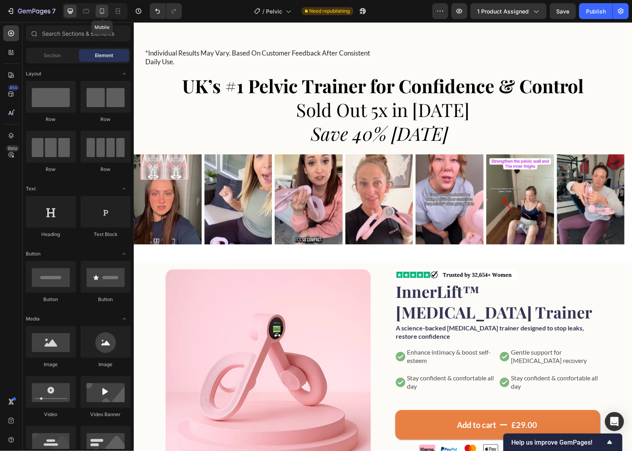
click at [100, 14] on icon at bounding box center [102, 11] width 8 height 8
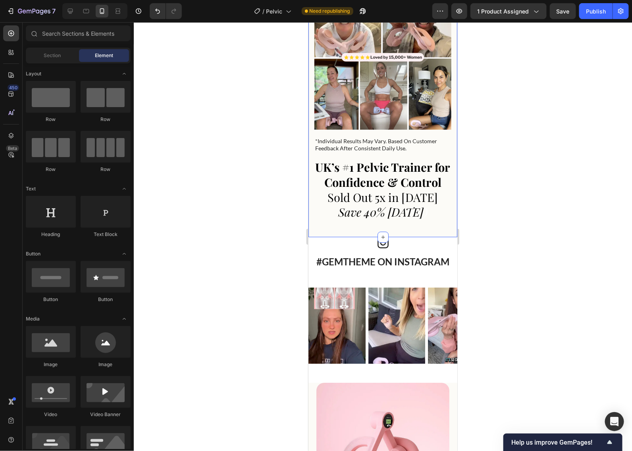
scroll to position [1140, 0]
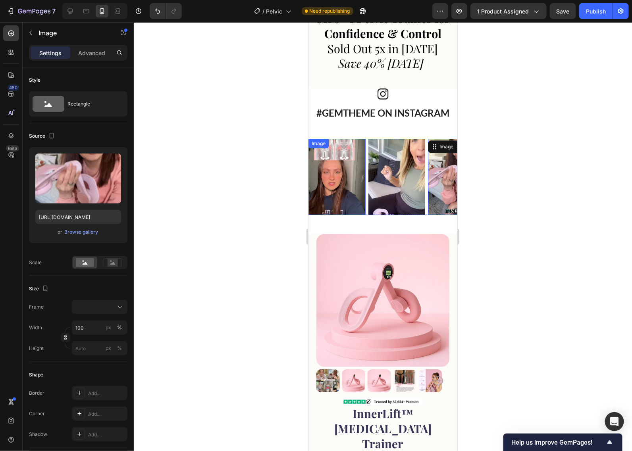
click at [332, 181] on div "Image Image Image 0 Image Image Image Image" at bounding box center [382, 177] width 149 height 76
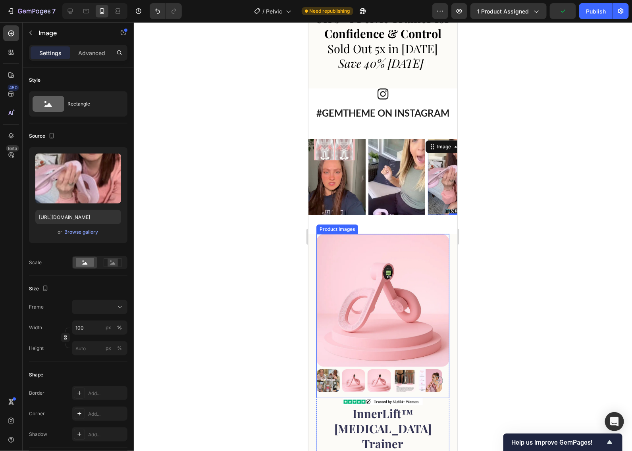
scroll to position [1041, 0]
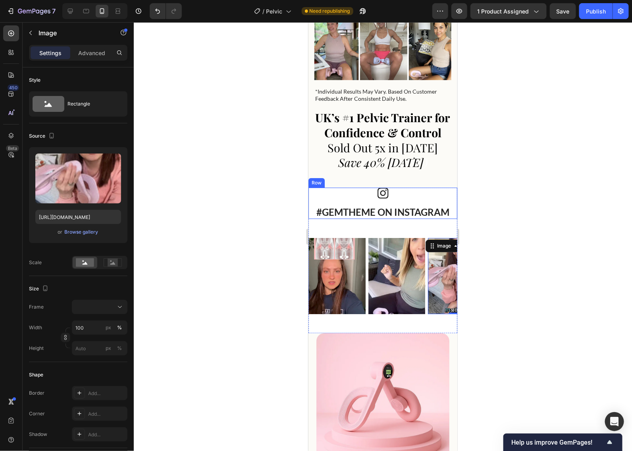
click at [404, 205] on div "Icon" at bounding box center [382, 195] width 135 height 17
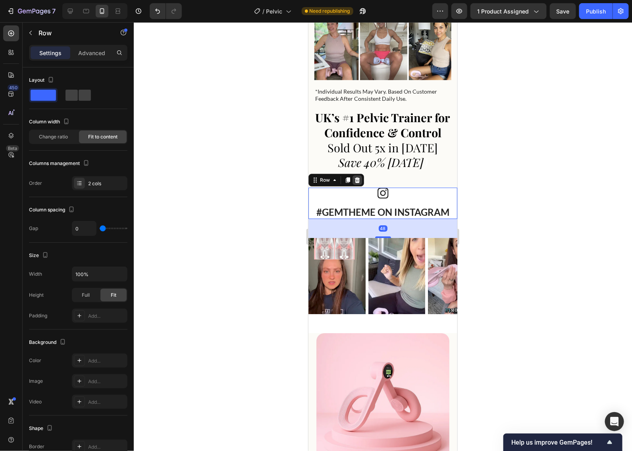
click at [355, 183] on icon at bounding box center [357, 180] width 6 height 6
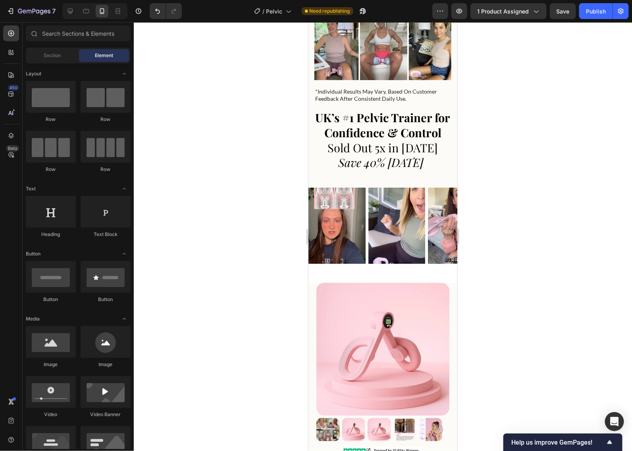
click at [517, 229] on div at bounding box center [383, 236] width 498 height 429
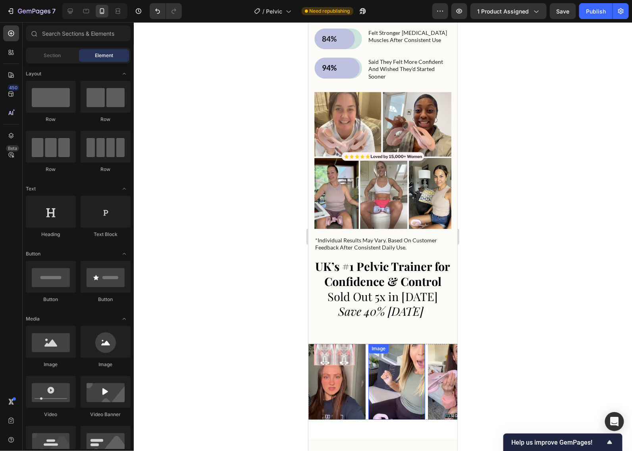
scroll to position [842, 0]
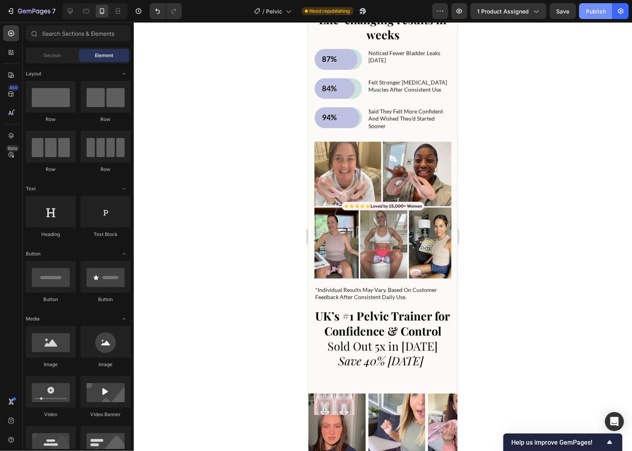
click at [526, 18] on button "Publish" at bounding box center [595, 11] width 33 height 16
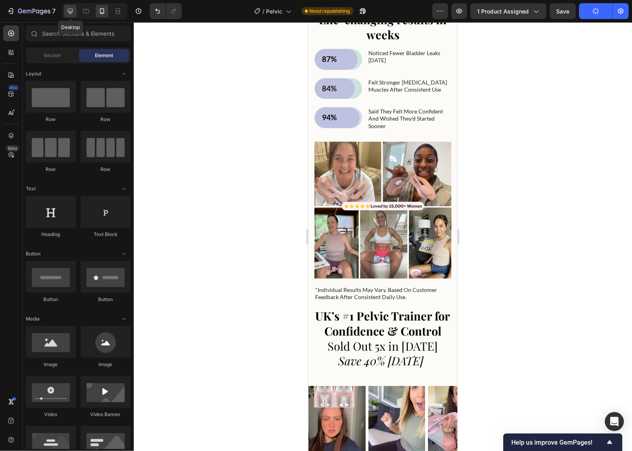
click at [70, 11] on icon at bounding box center [70, 11] width 5 height 5
